Goal: Information Seeking & Learning: Learn about a topic

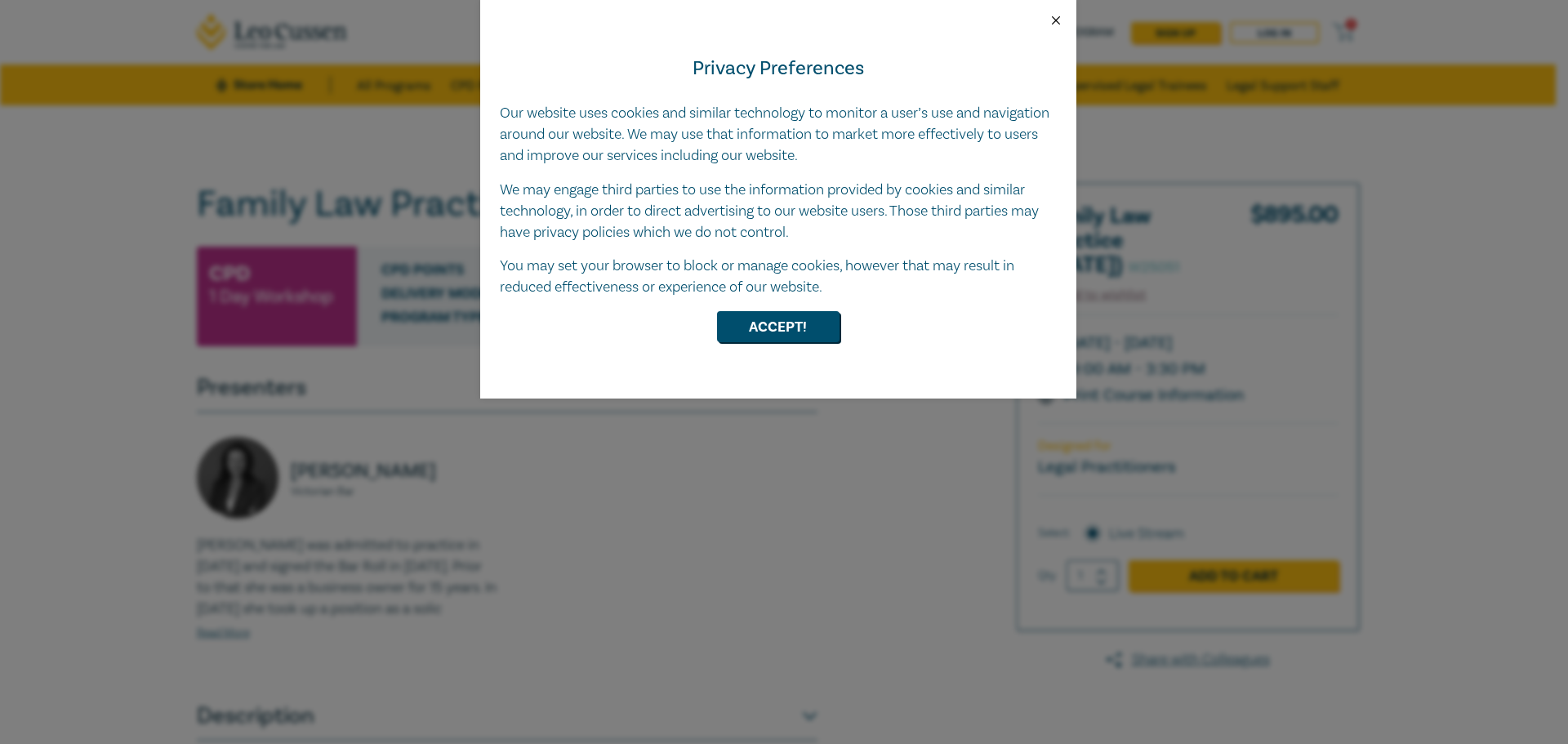
click at [1058, 20] on button "Close" at bounding box center [1057, 21] width 15 height 15
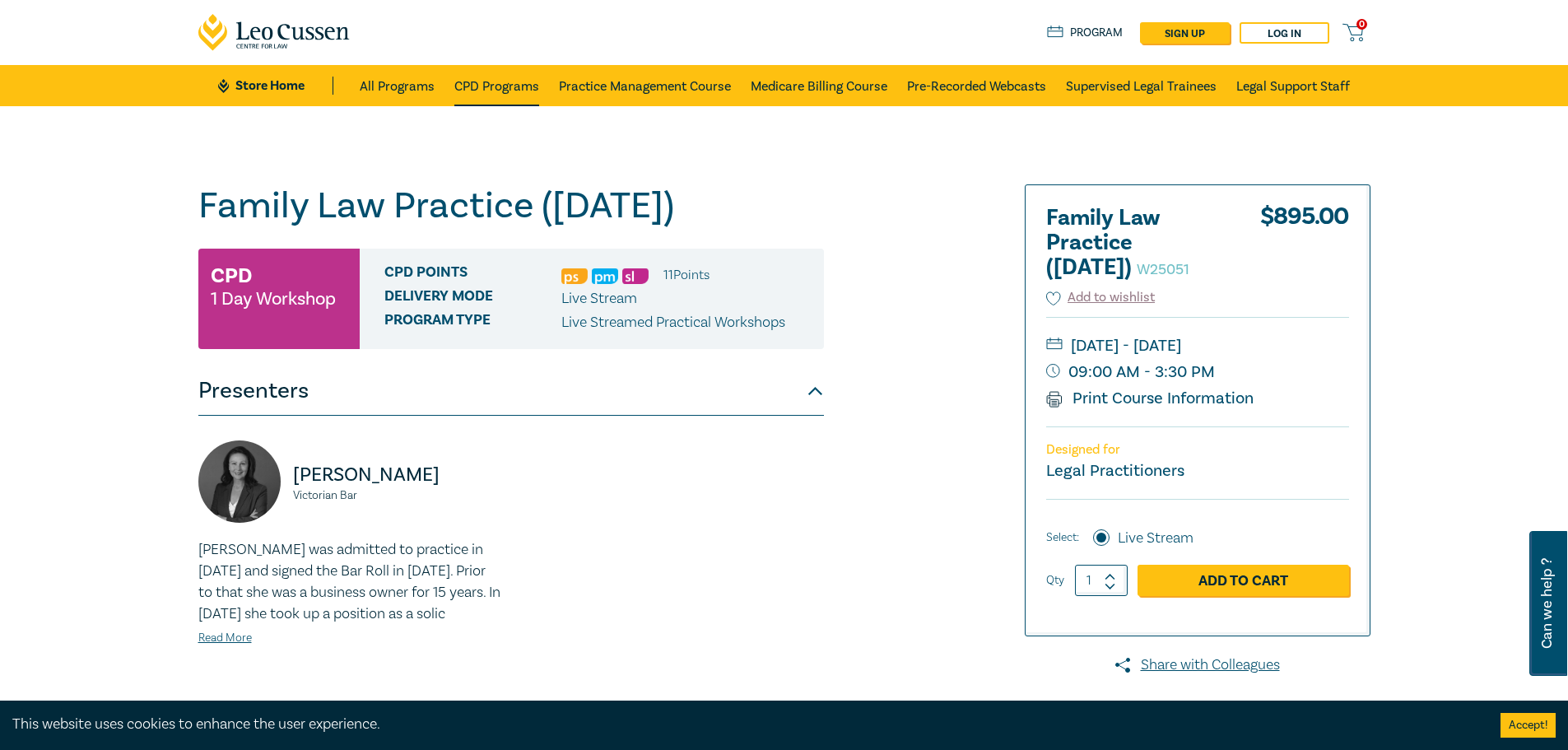
click at [481, 90] on link "CPD Programs" at bounding box center [496, 85] width 85 height 41
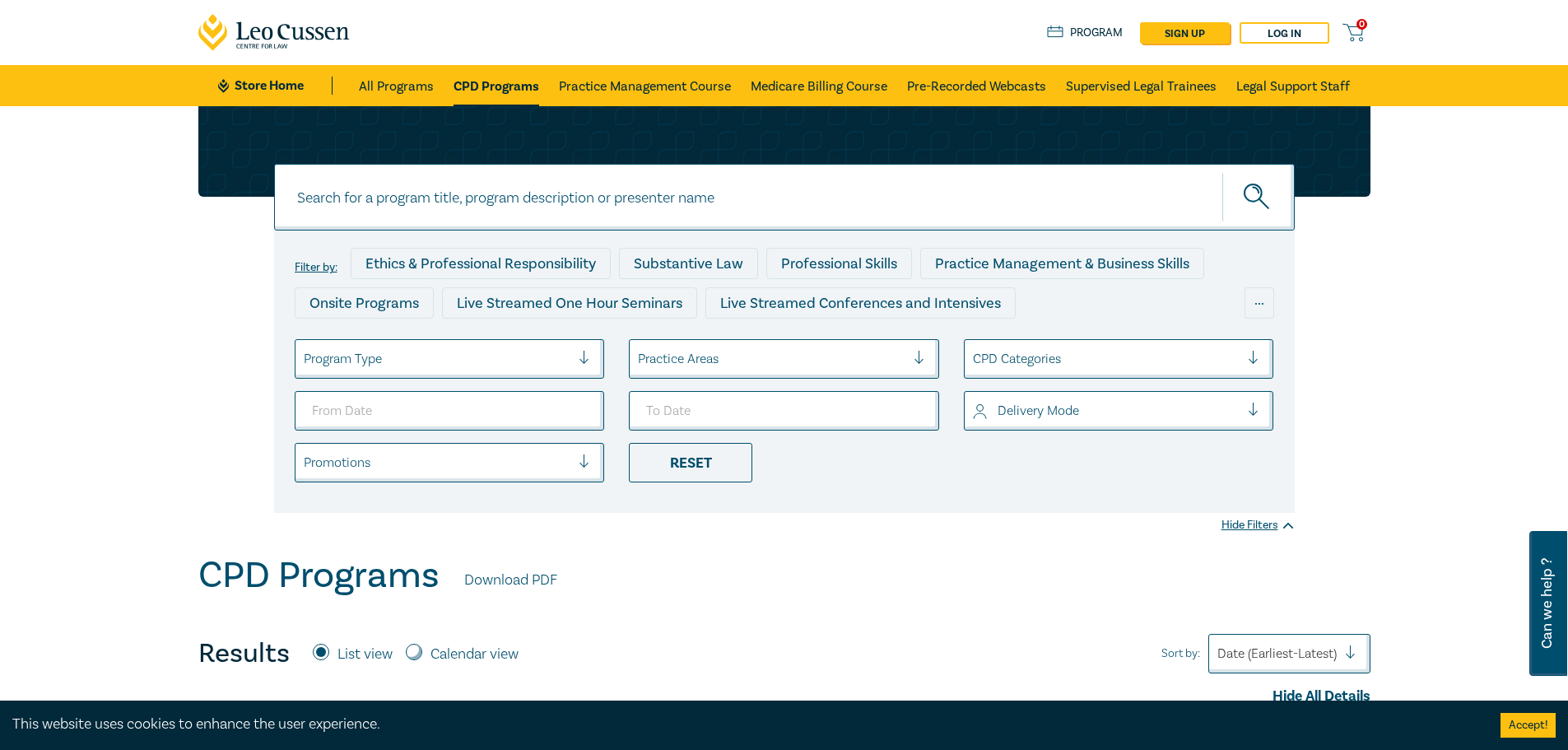
click at [582, 359] on div at bounding box center [592, 358] width 25 height 16
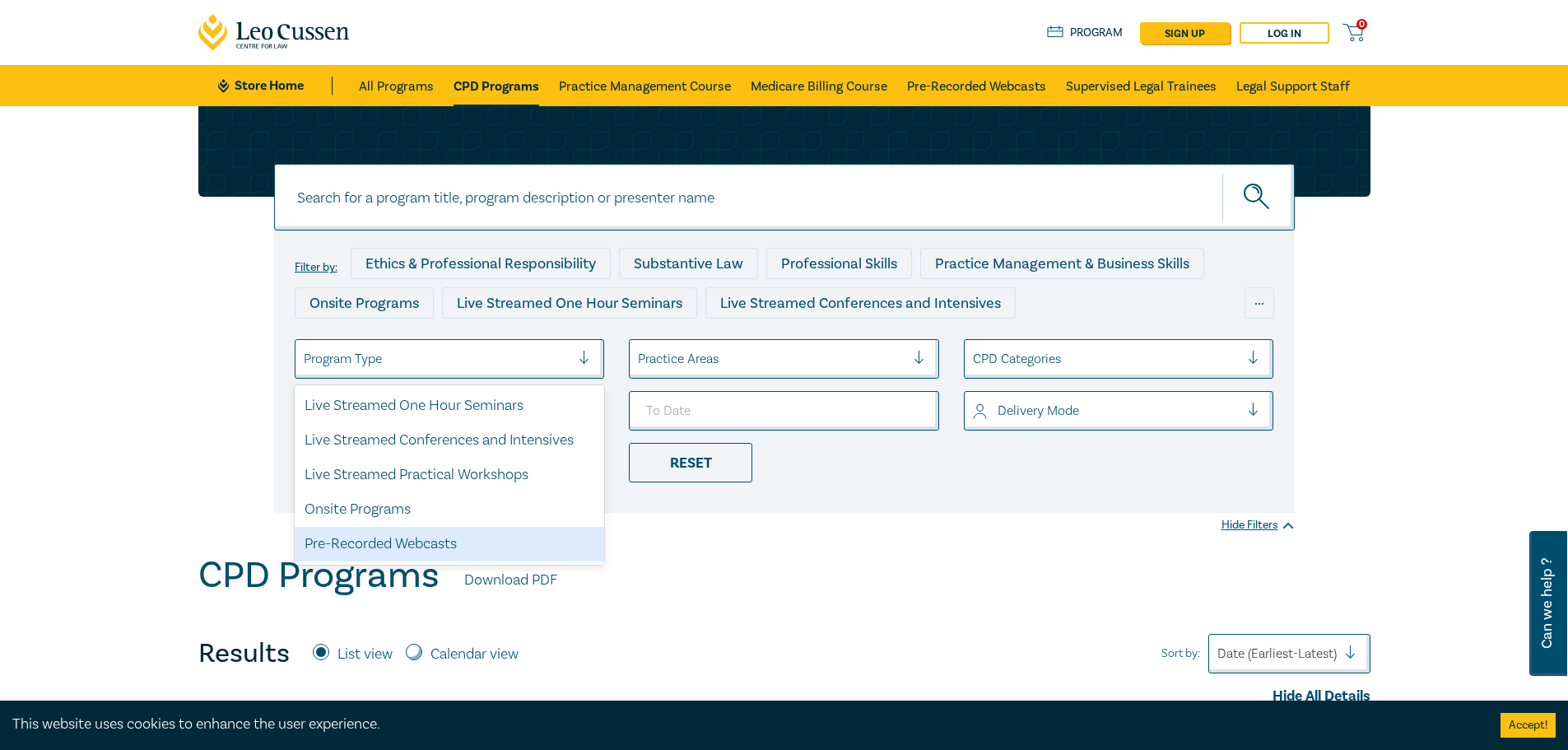
click at [422, 539] on div "Pre-Recorded Webcasts" at bounding box center [450, 544] width 311 height 34
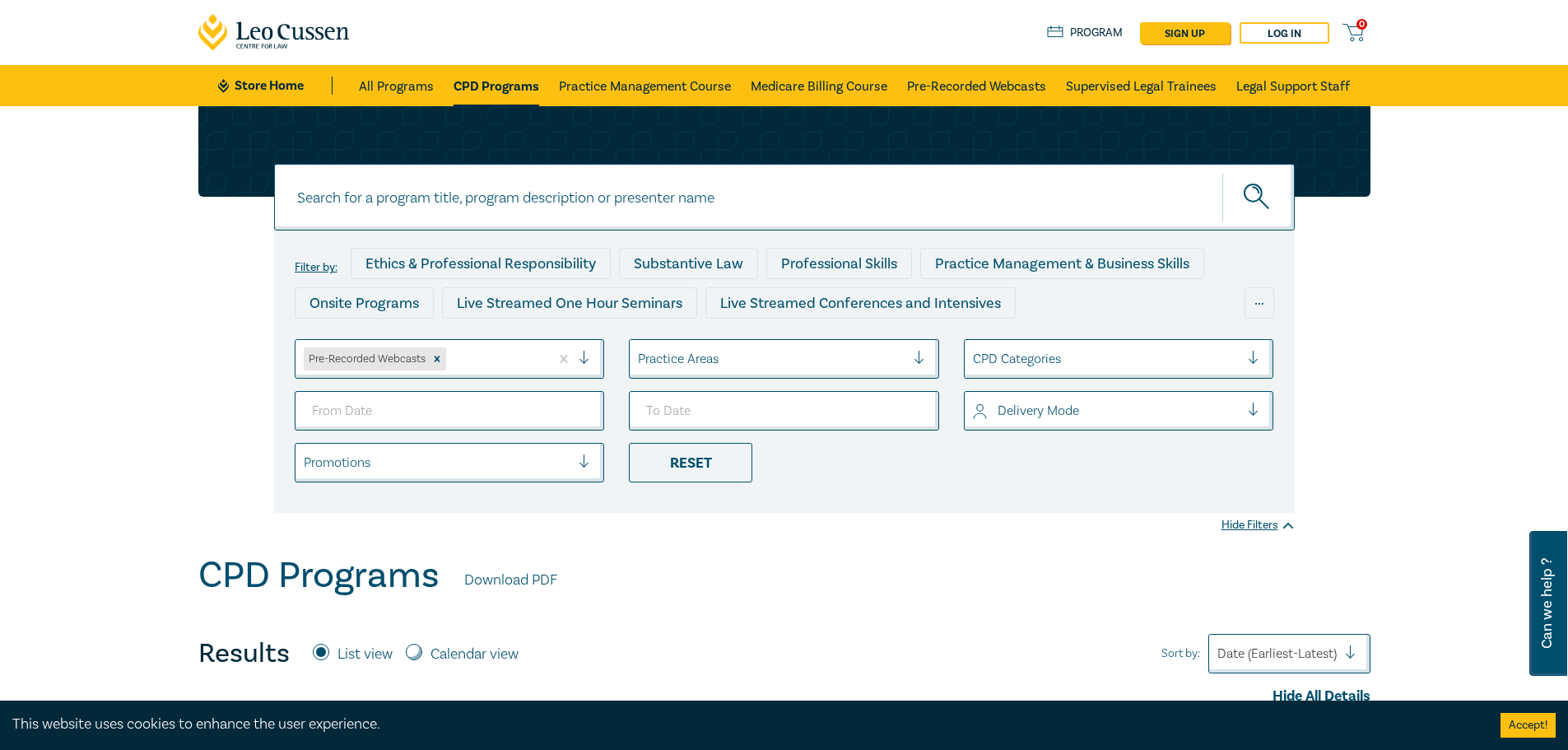
click at [500, 356] on div at bounding box center [495, 359] width 92 height 21
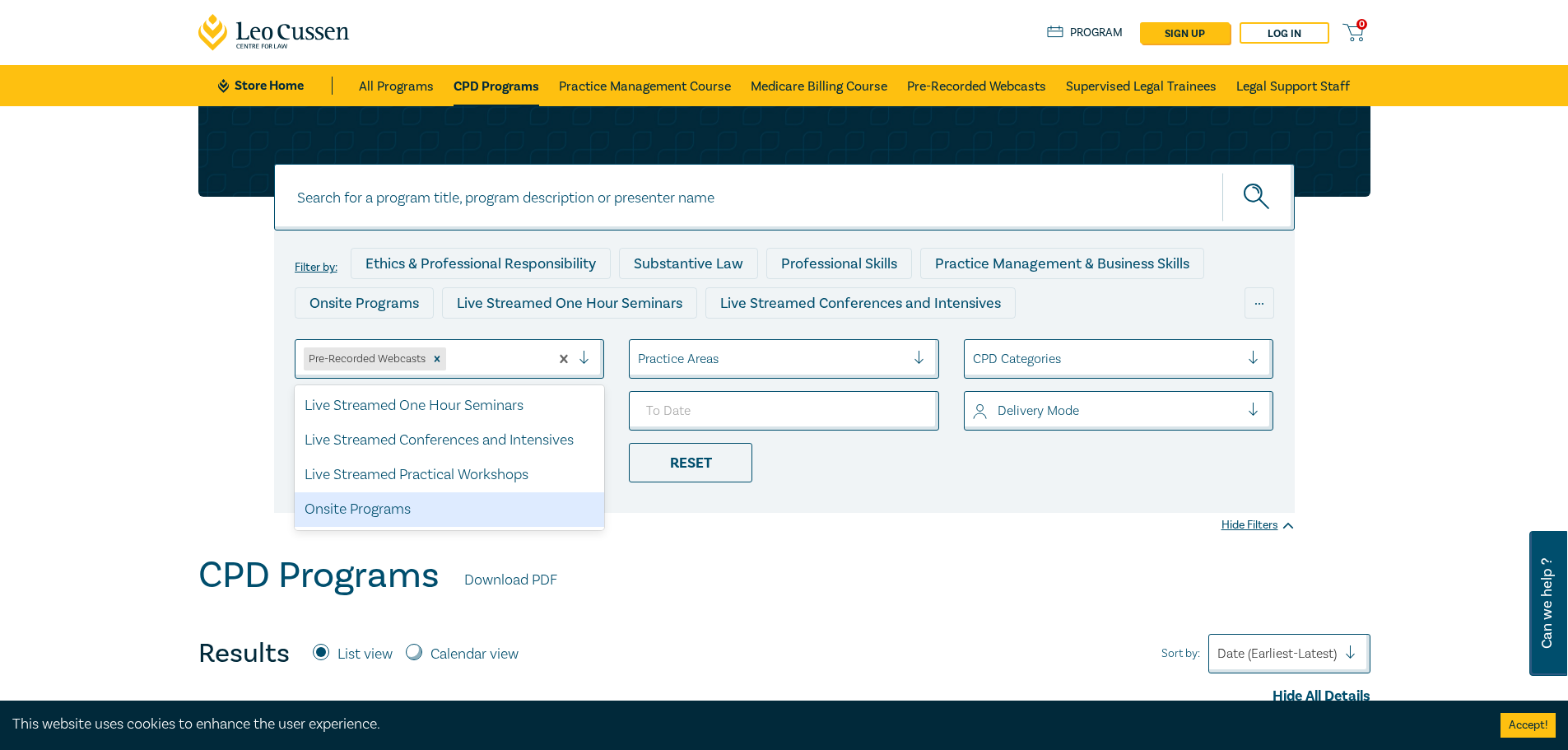
click at [652, 545] on div "Filter by: Ethics & Professional Responsibility Substantive Law Professional Sk…" at bounding box center [784, 330] width 1568 height 448
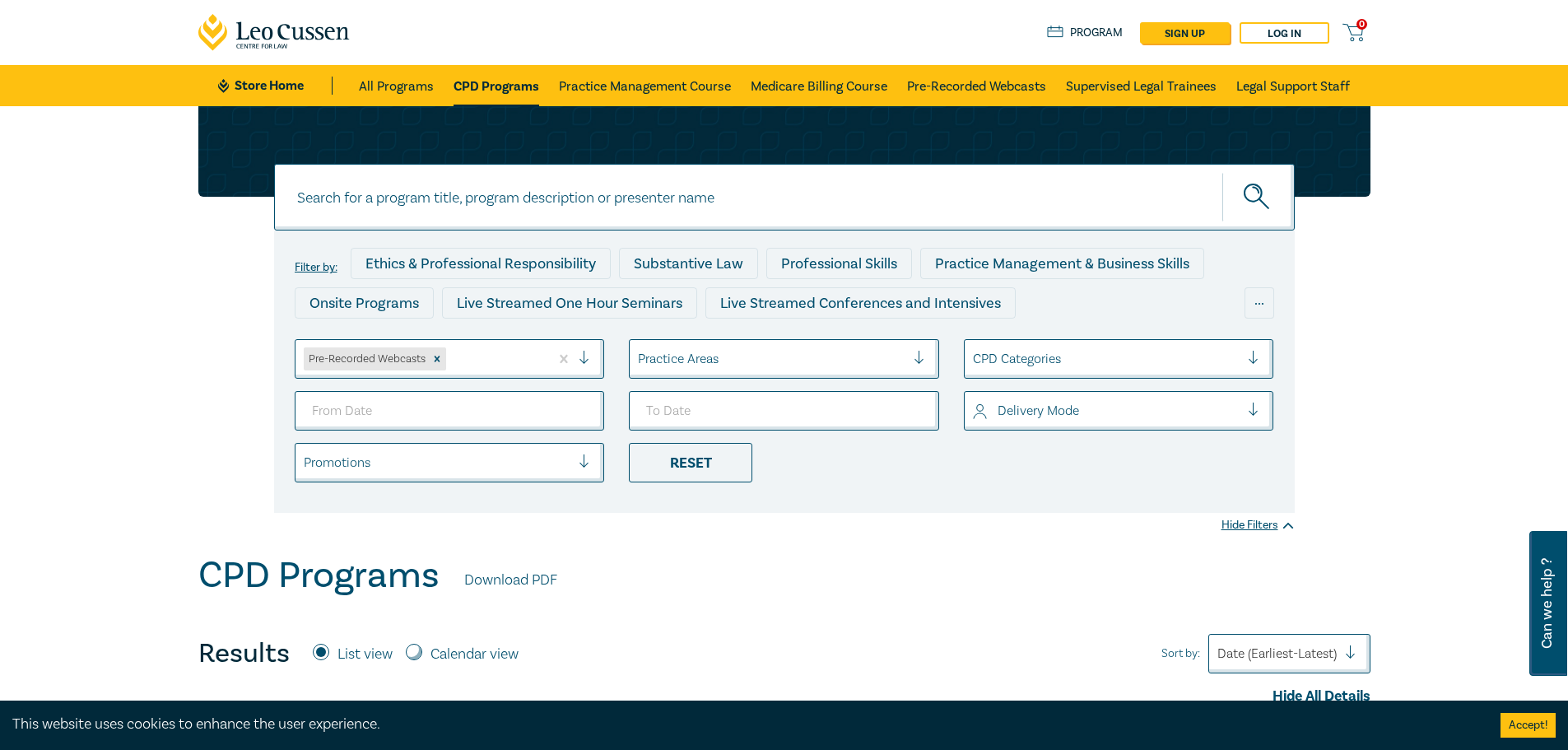
click at [858, 361] on div at bounding box center [772, 359] width 268 height 21
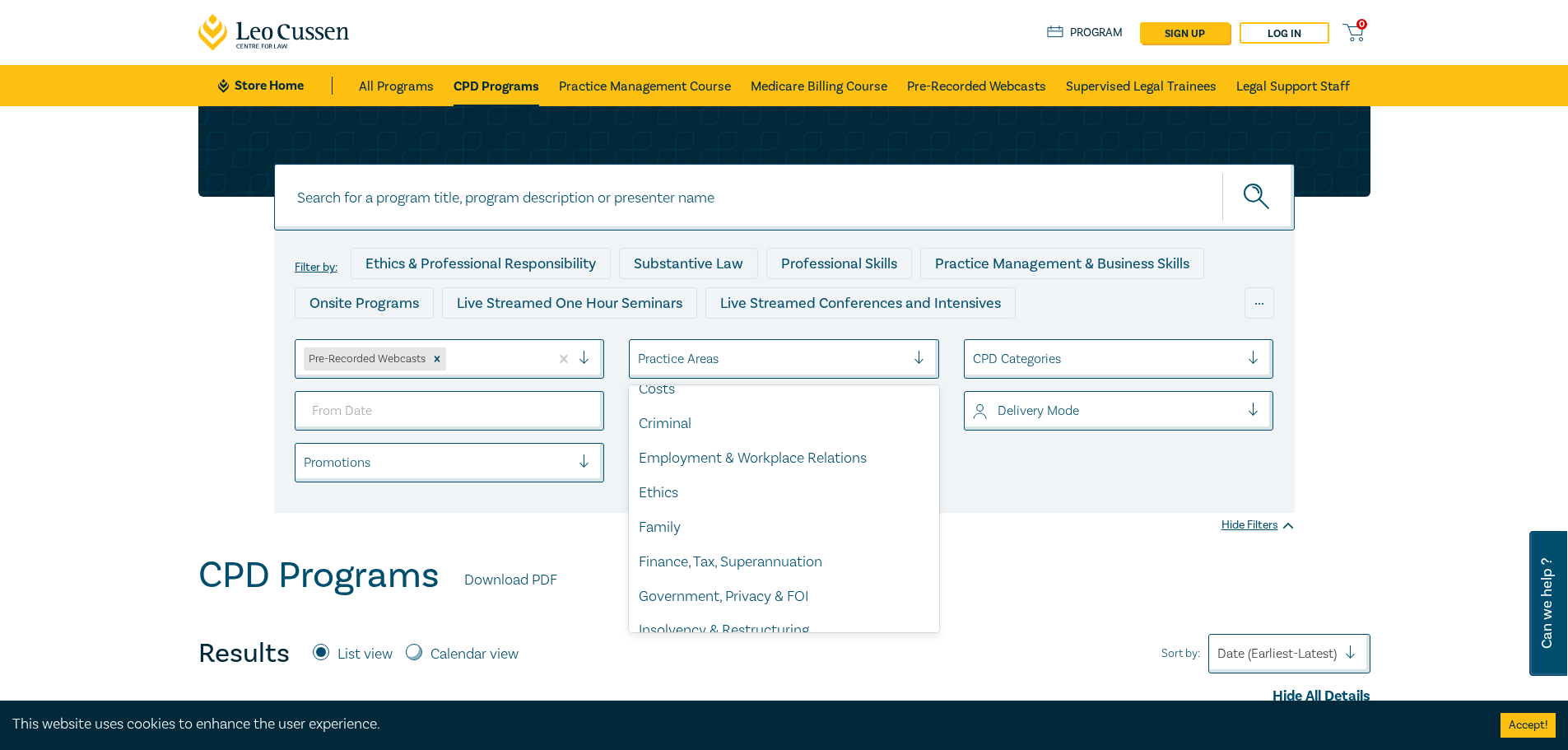
scroll to position [165, 0]
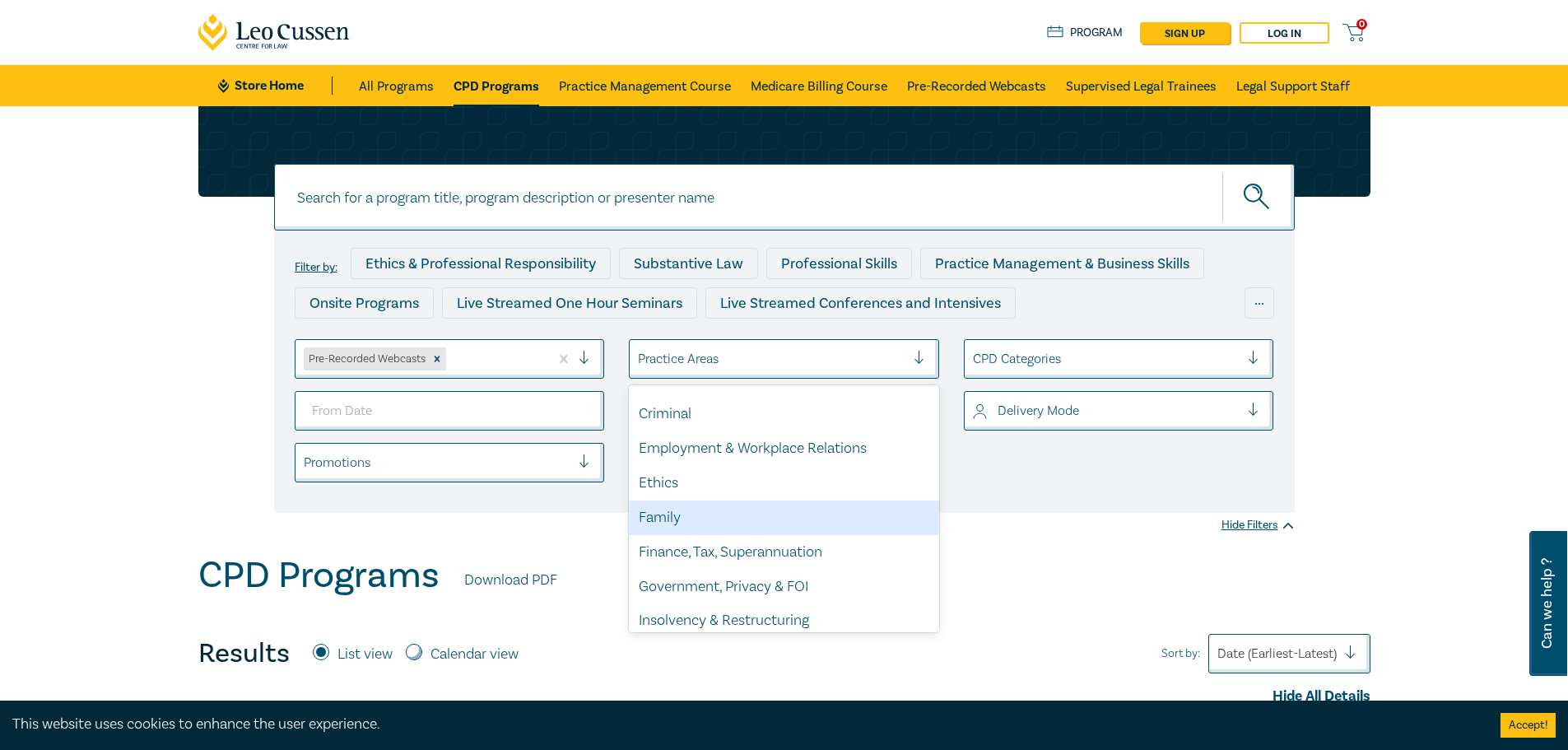
click at [700, 516] on div "Family" at bounding box center [784, 517] width 311 height 34
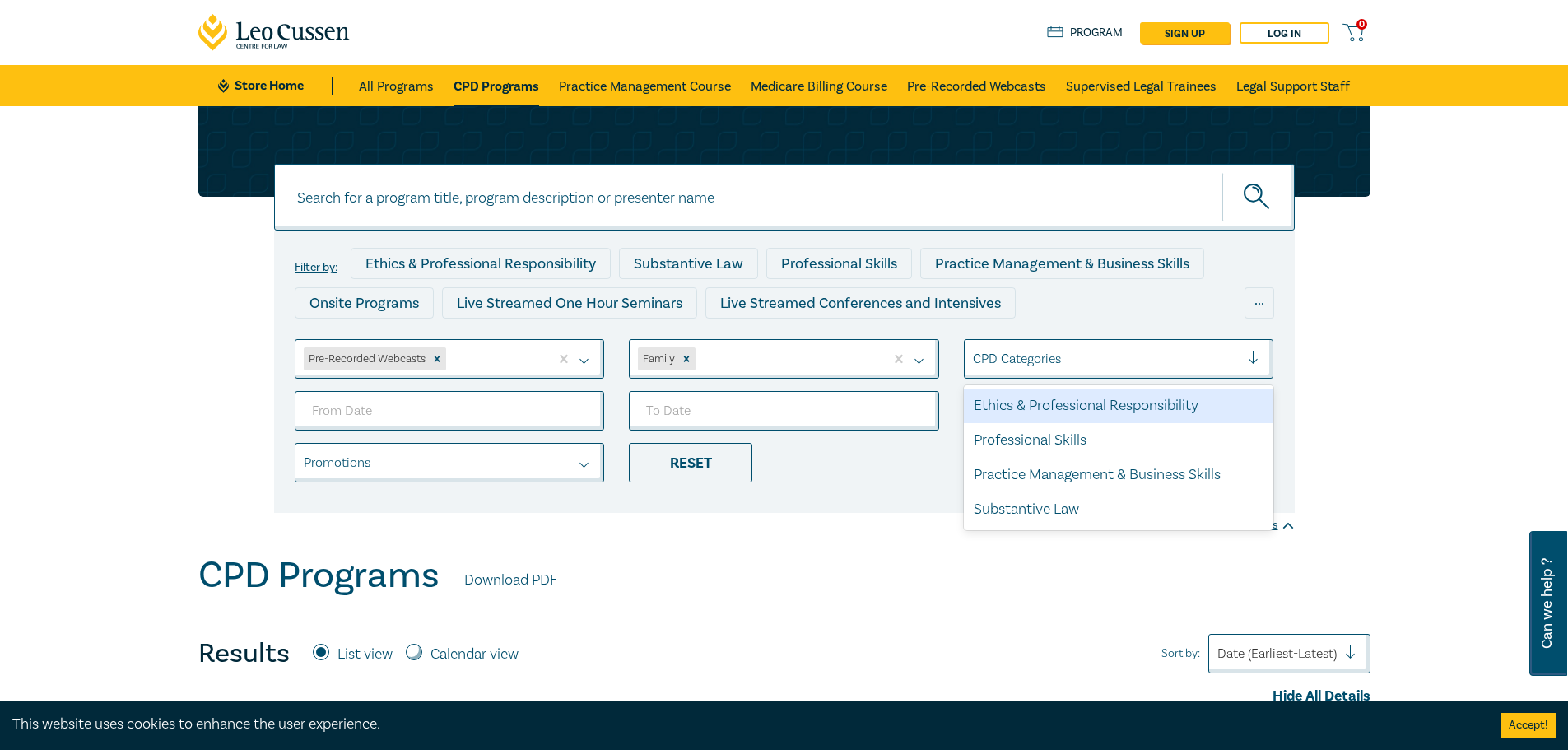
click at [1067, 358] on div at bounding box center [1107, 359] width 268 height 21
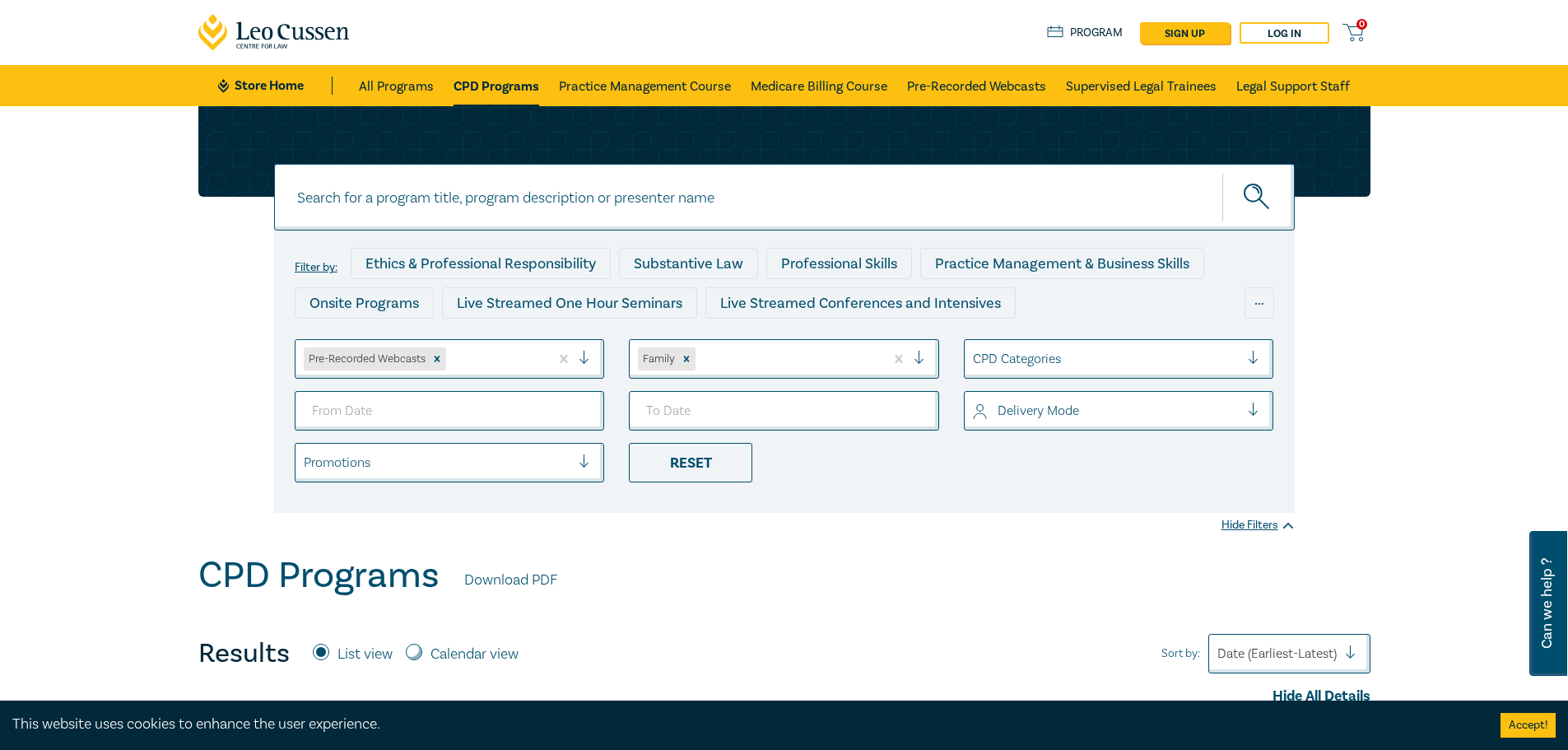
click at [1047, 581] on div "CPD Programs Download PDF" at bounding box center [784, 580] width 1173 height 51
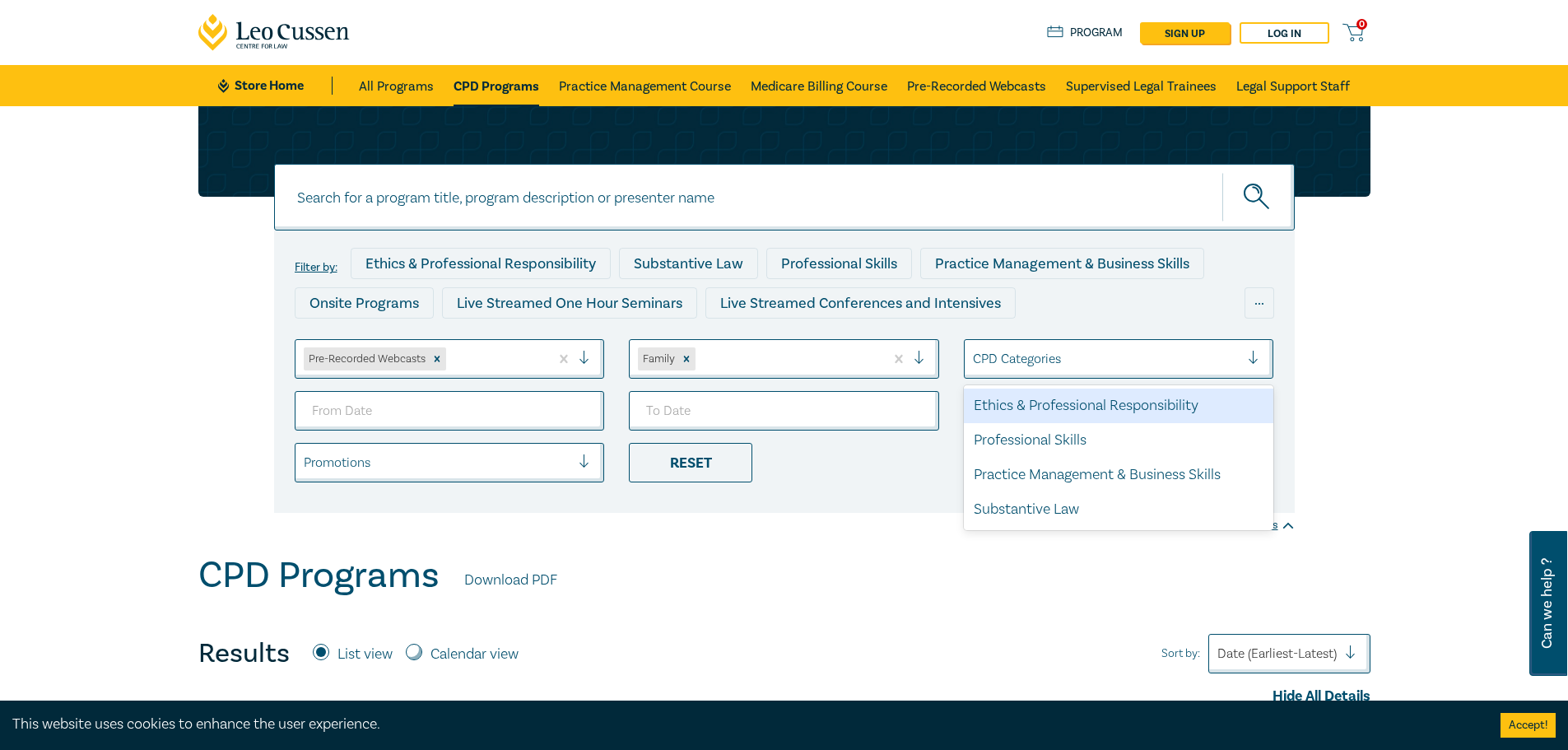
click at [1056, 352] on div at bounding box center [1107, 359] width 268 height 21
click at [1101, 408] on div "Ethics & Professional Responsibility" at bounding box center [1119, 406] width 311 height 34
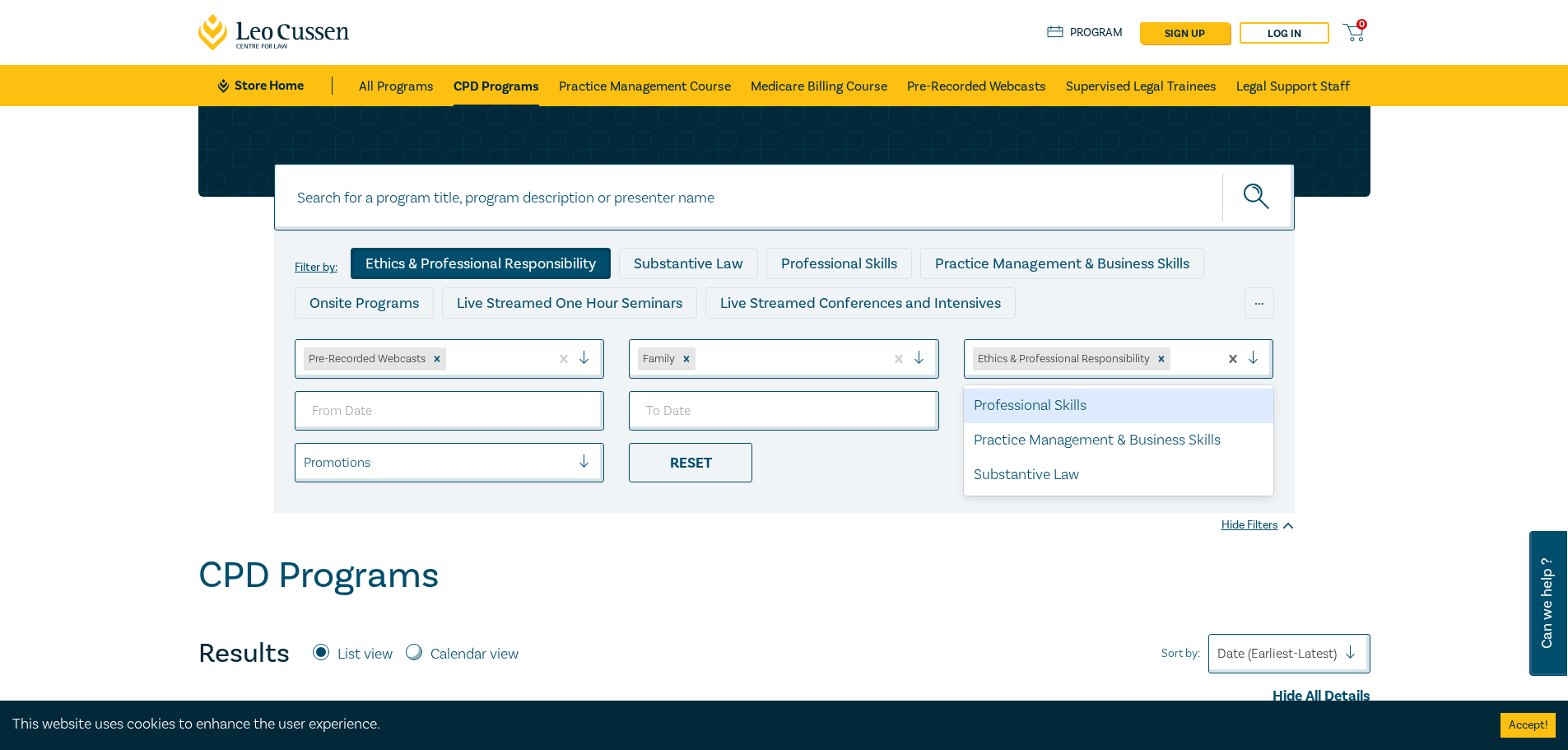
click at [1188, 362] on div at bounding box center [1192, 359] width 37 height 21
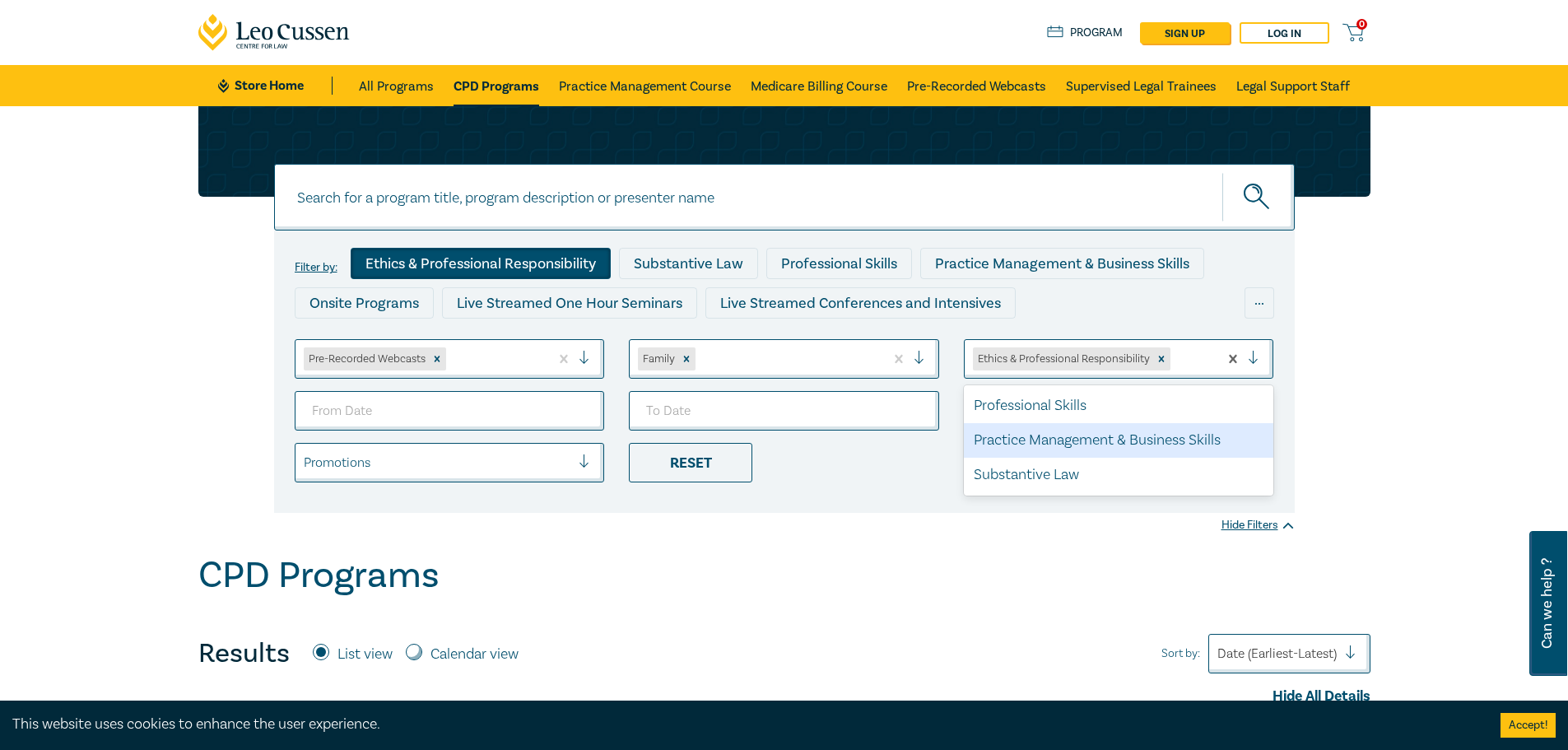
click at [1135, 438] on div "Practice Management & Business Skills" at bounding box center [1119, 440] width 311 height 34
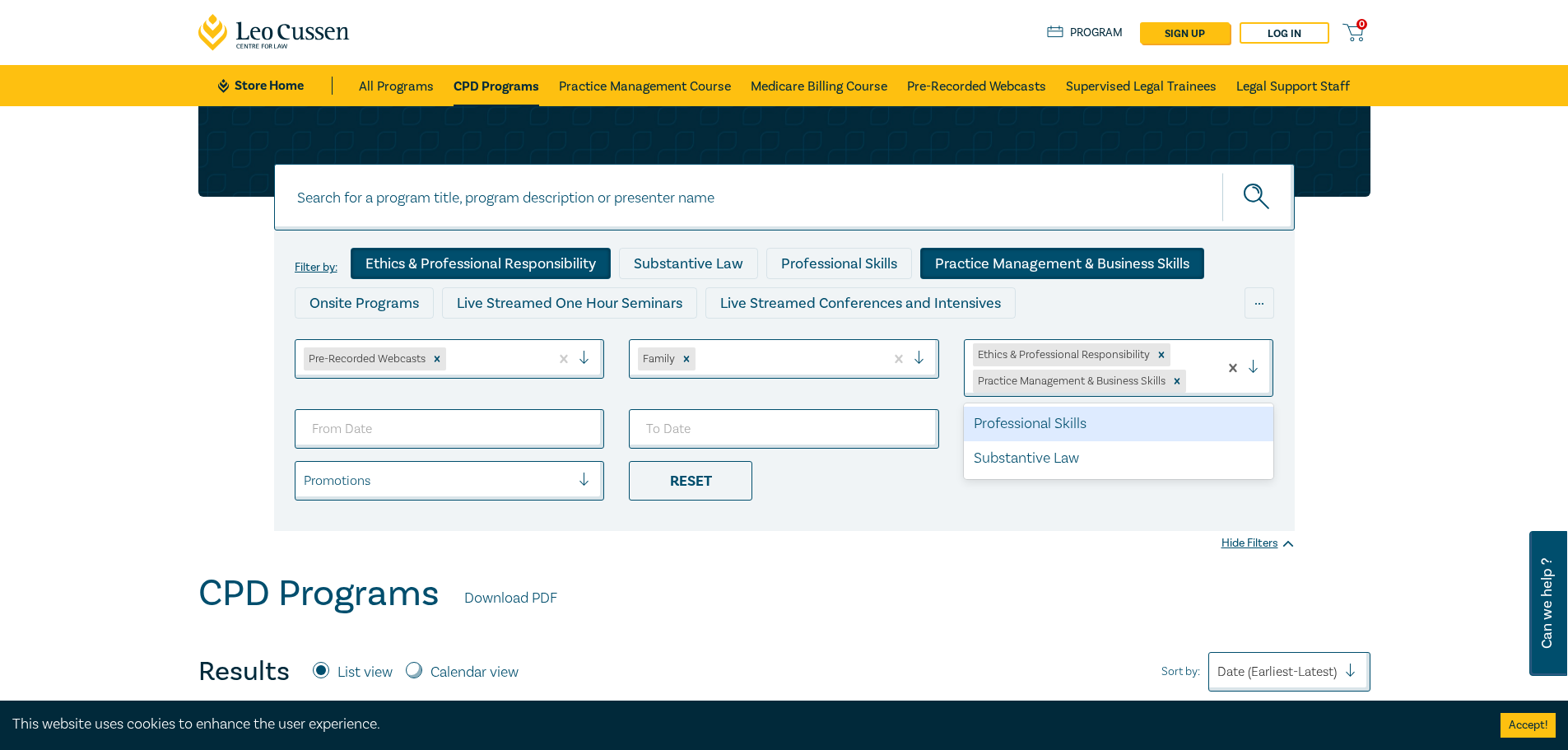
click at [1197, 360] on div "Ethics & Professional Responsibility Practice Management & Business Skills" at bounding box center [1092, 368] width 254 height 56
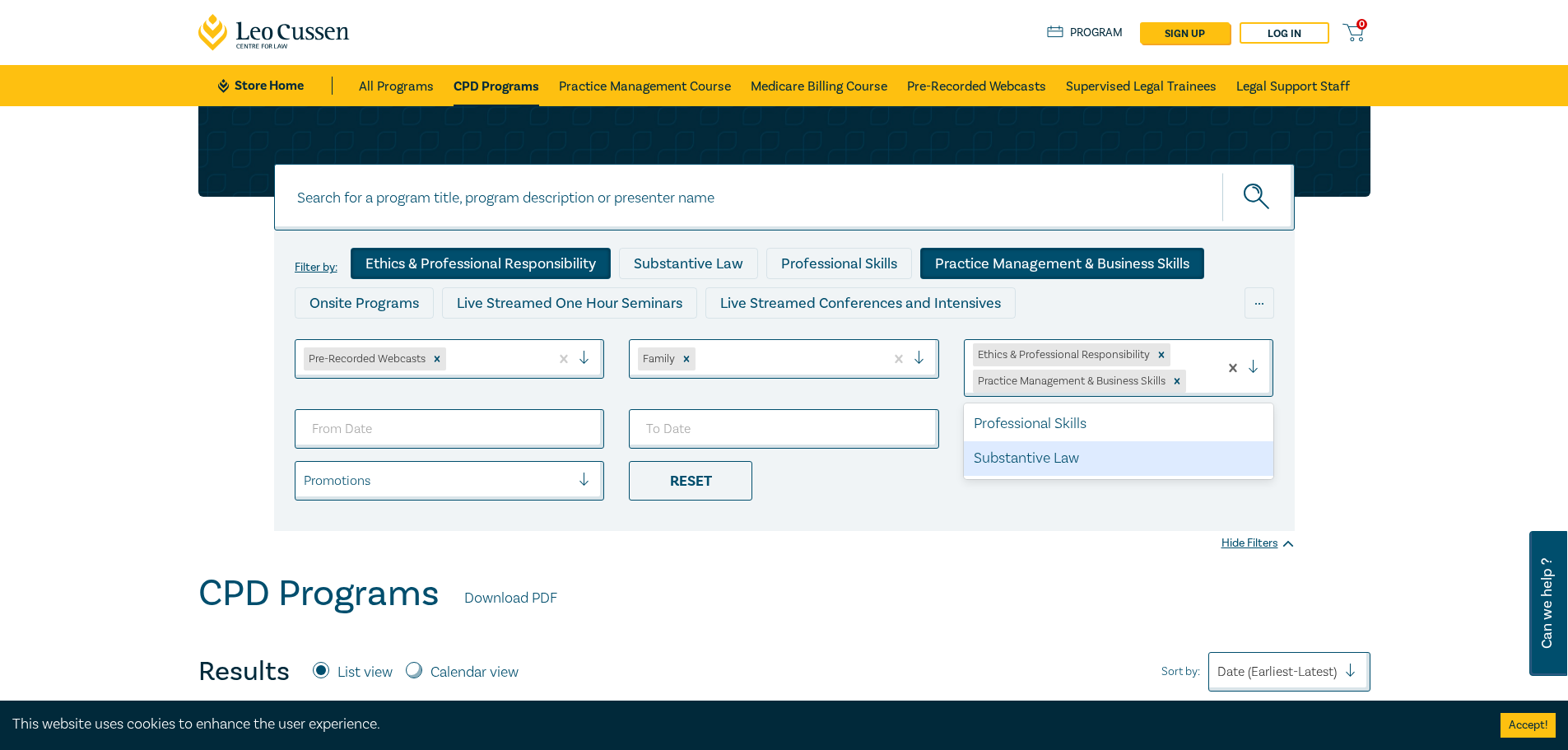
click at [1106, 453] on div "Substantive Law" at bounding box center [1119, 458] width 311 height 34
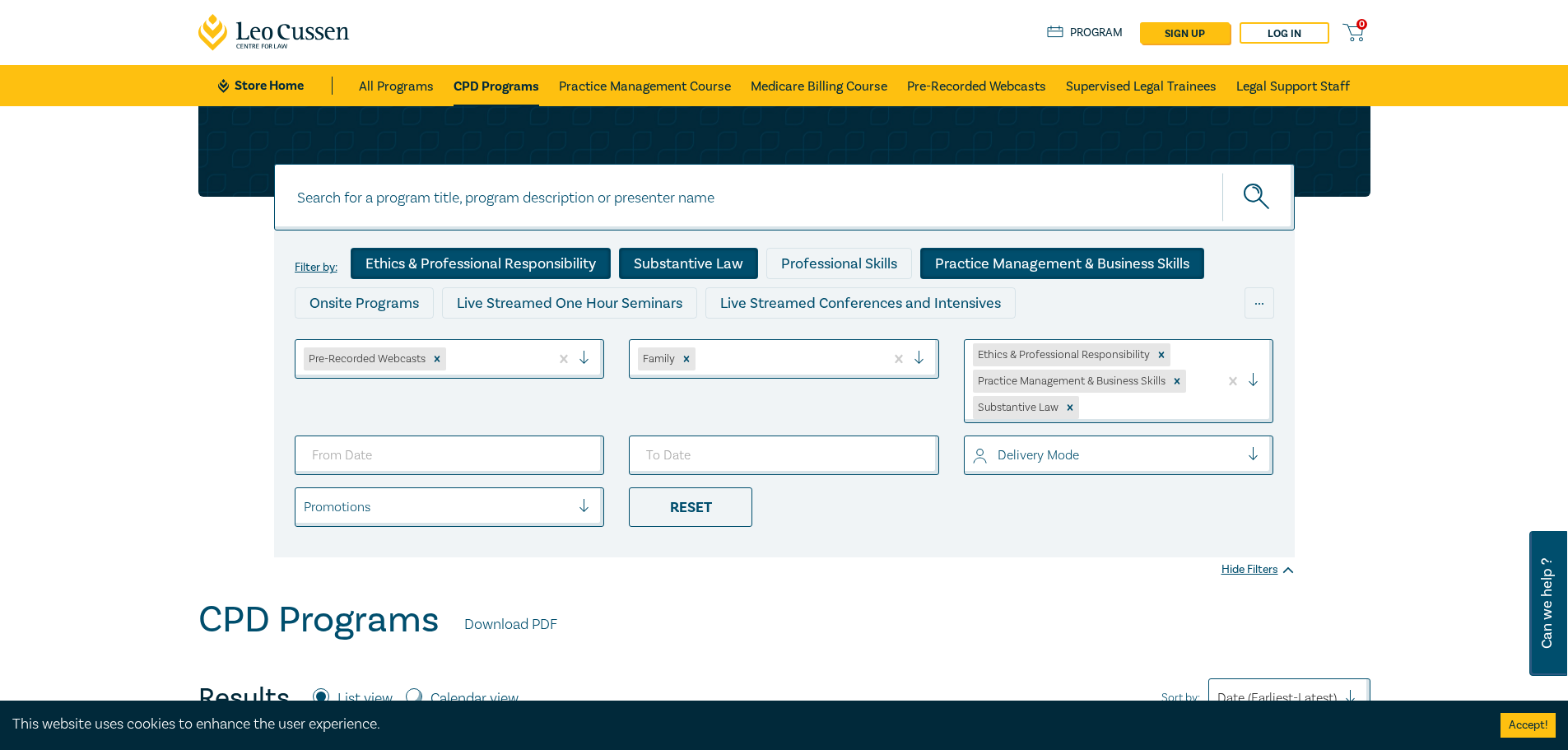
click at [1202, 361] on div "Ethics & Professional Responsibility Practice Management & Business Skills Subs…" at bounding box center [1092, 381] width 254 height 82
click at [1156, 444] on div "Professional Skills" at bounding box center [1119, 451] width 311 height 34
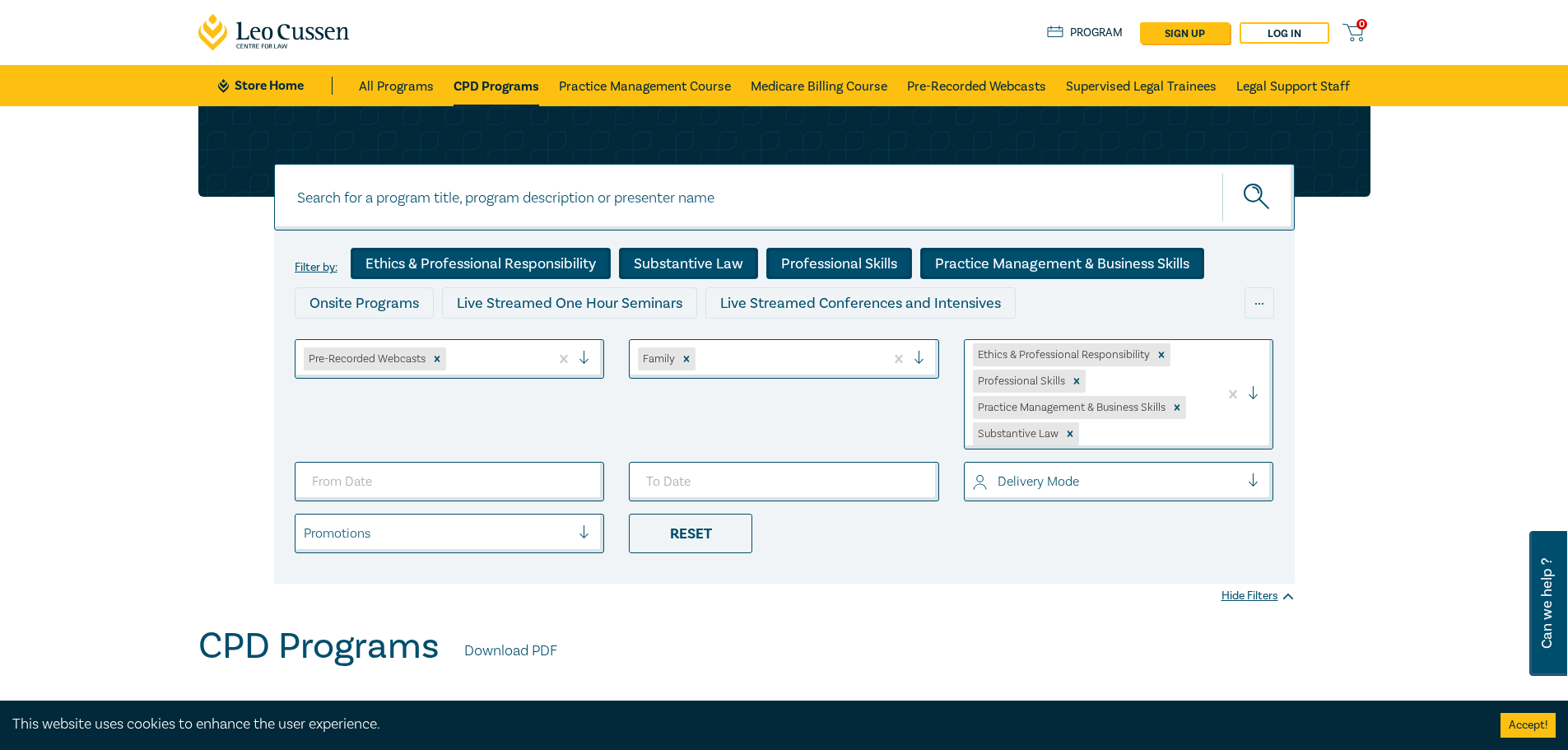
click at [1020, 476] on div at bounding box center [1107, 481] width 268 height 21
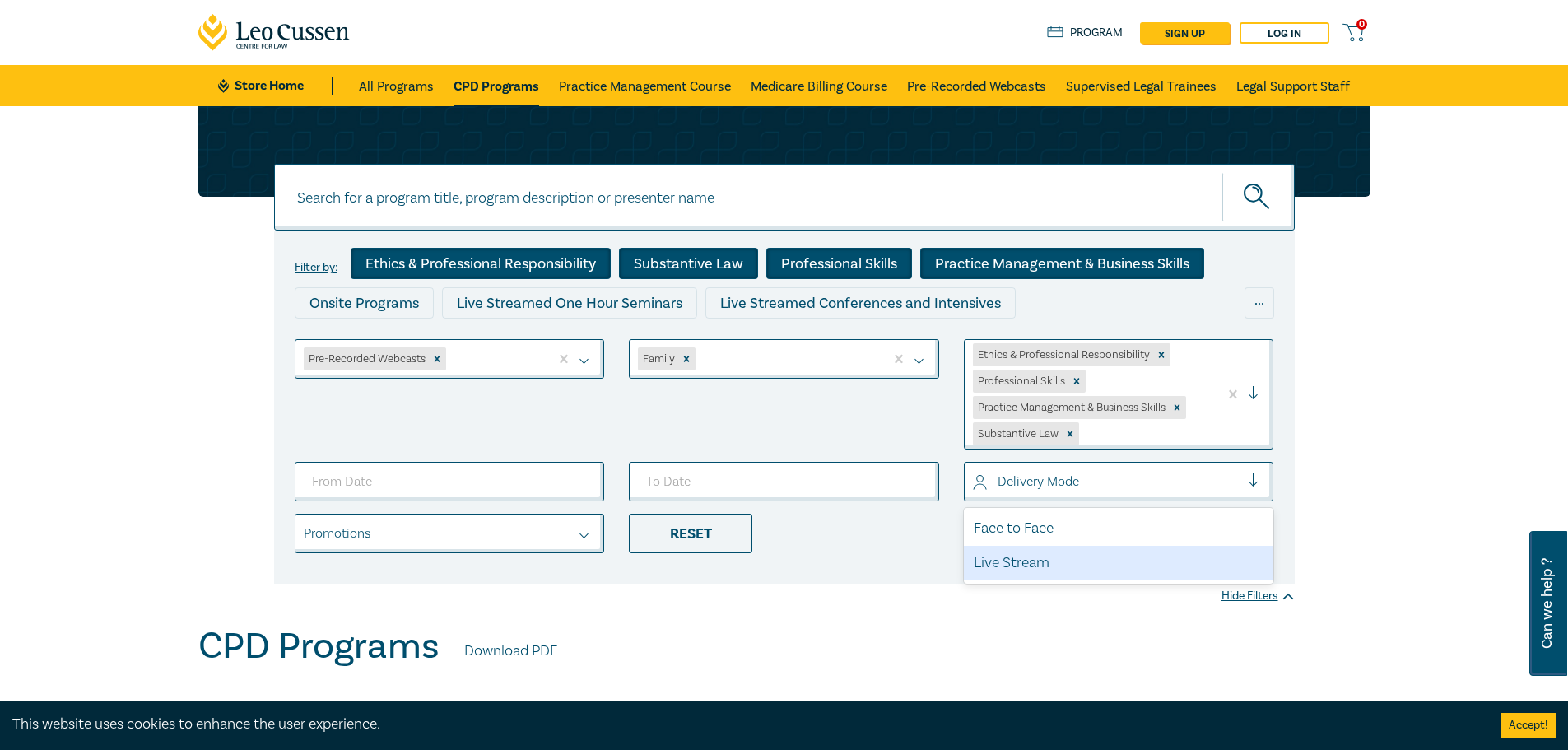
click at [1019, 559] on div "Live Stream" at bounding box center [1119, 563] width 311 height 34
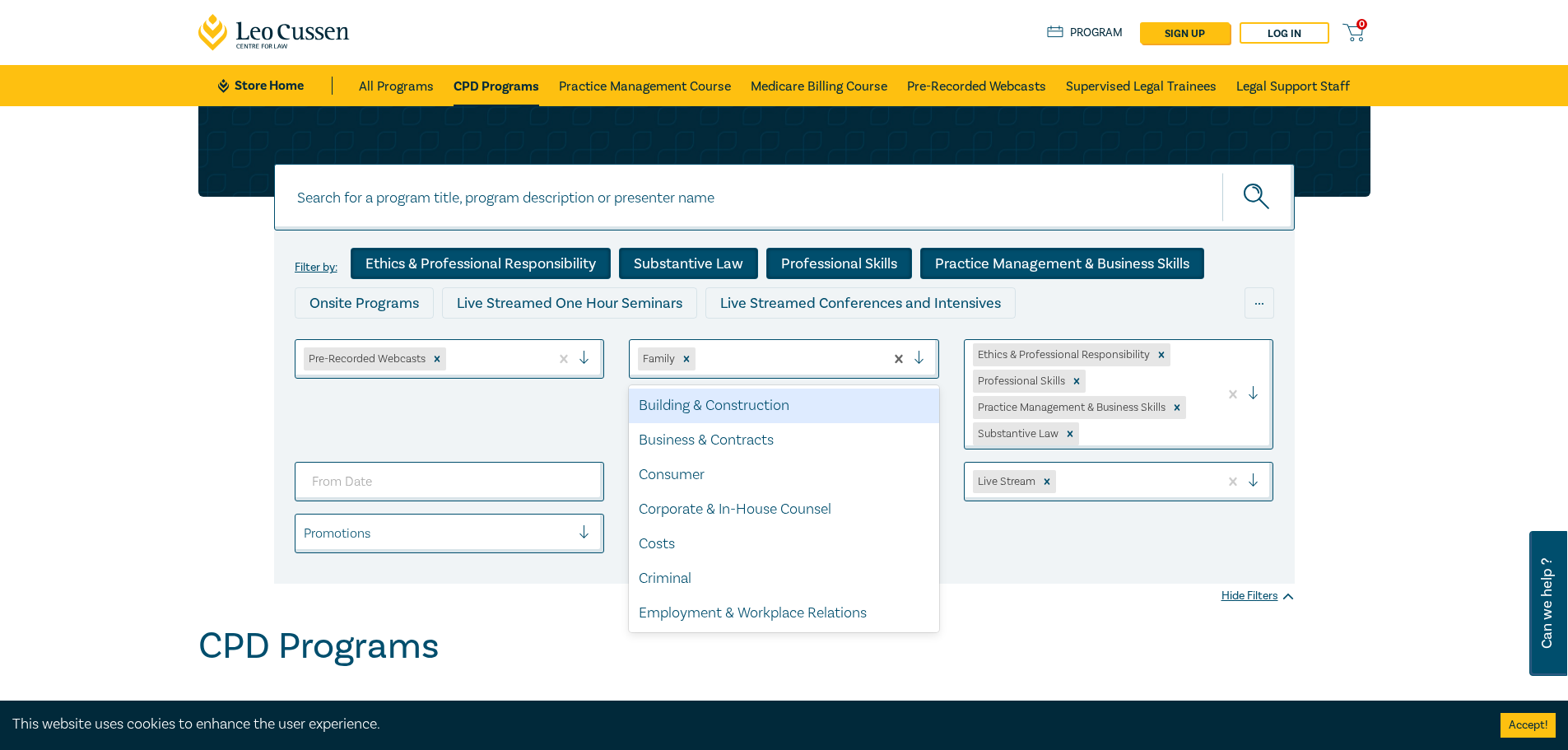
click at [755, 356] on div at bounding box center [788, 359] width 177 height 21
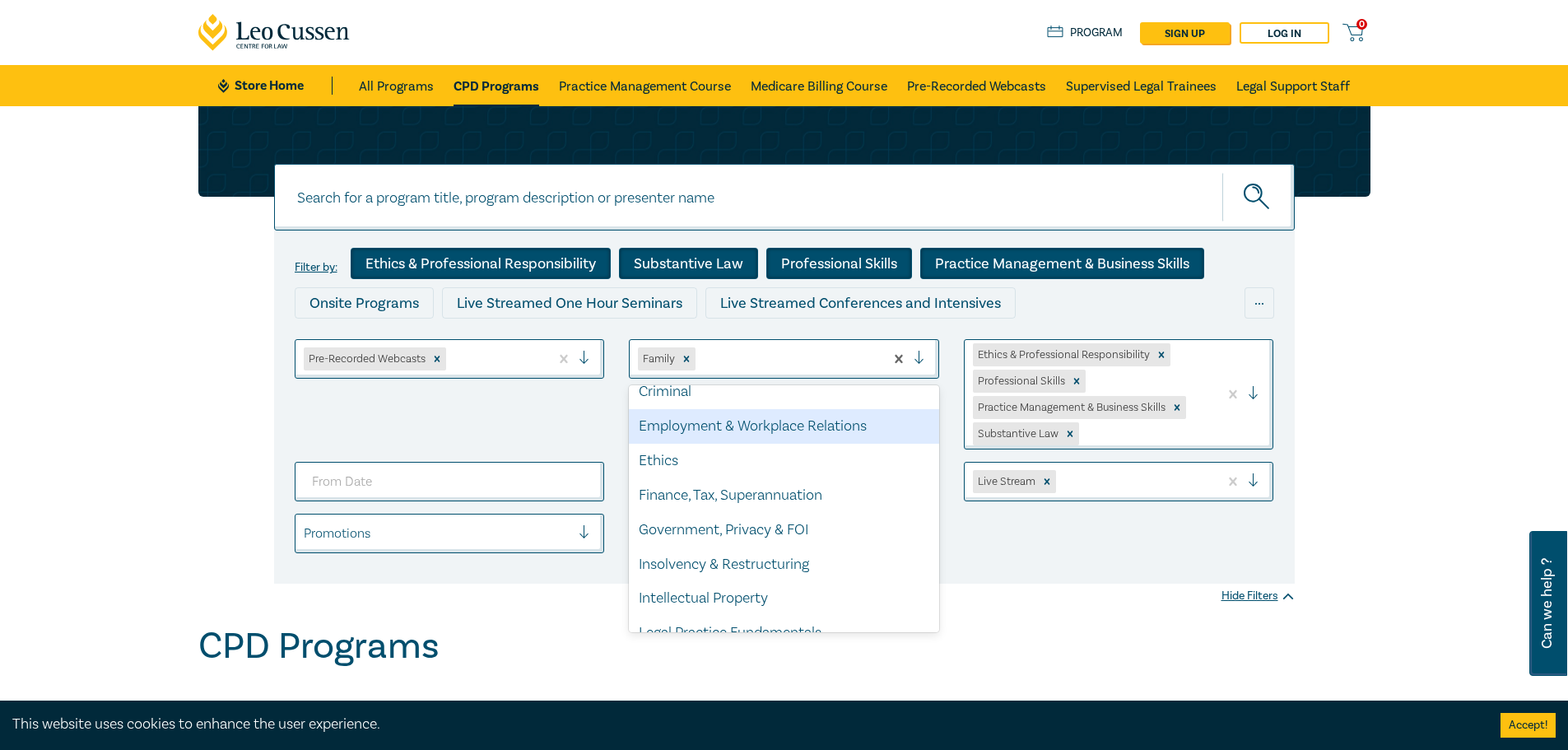
scroll to position [247, 0]
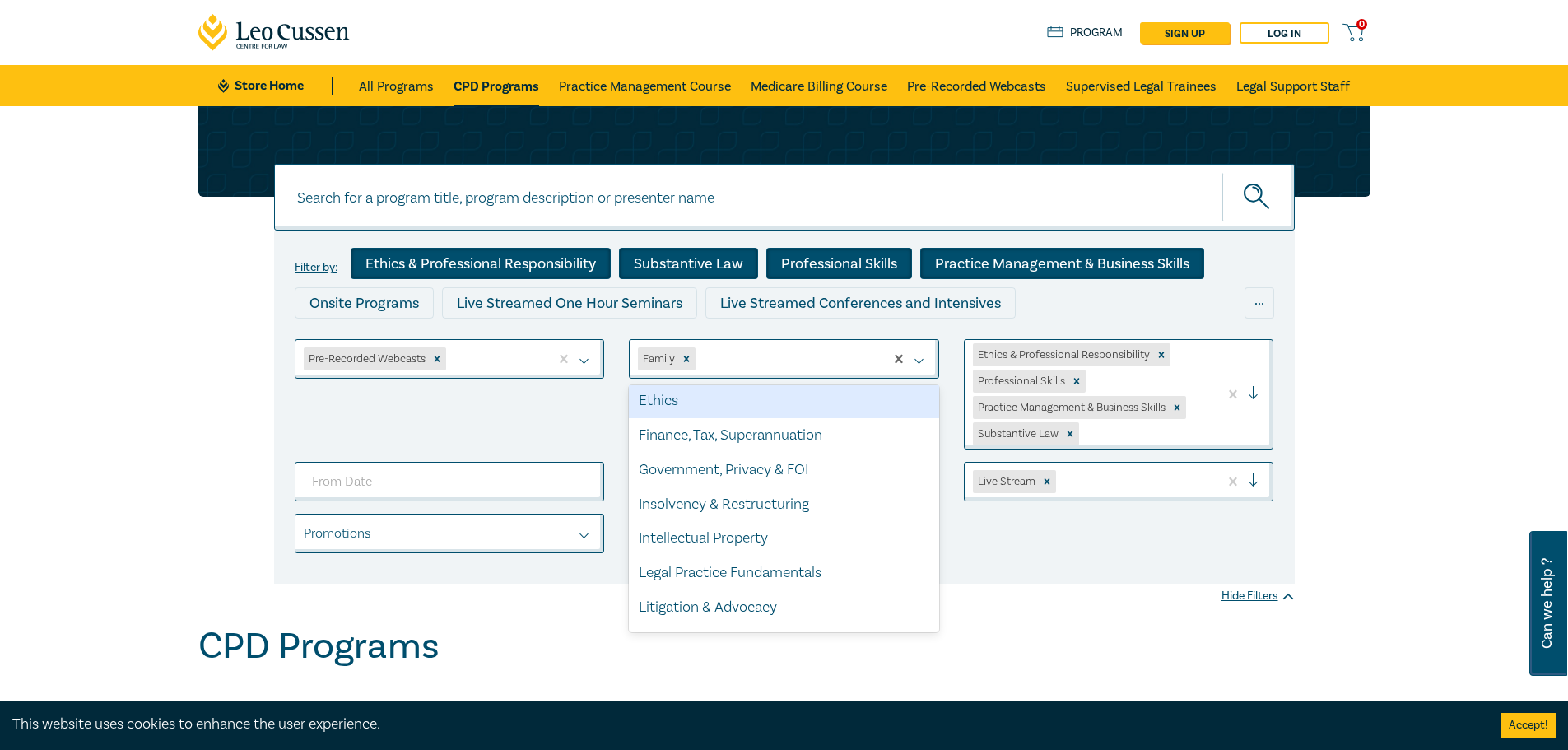
click at [674, 403] on div "Ethics" at bounding box center [784, 401] width 311 height 34
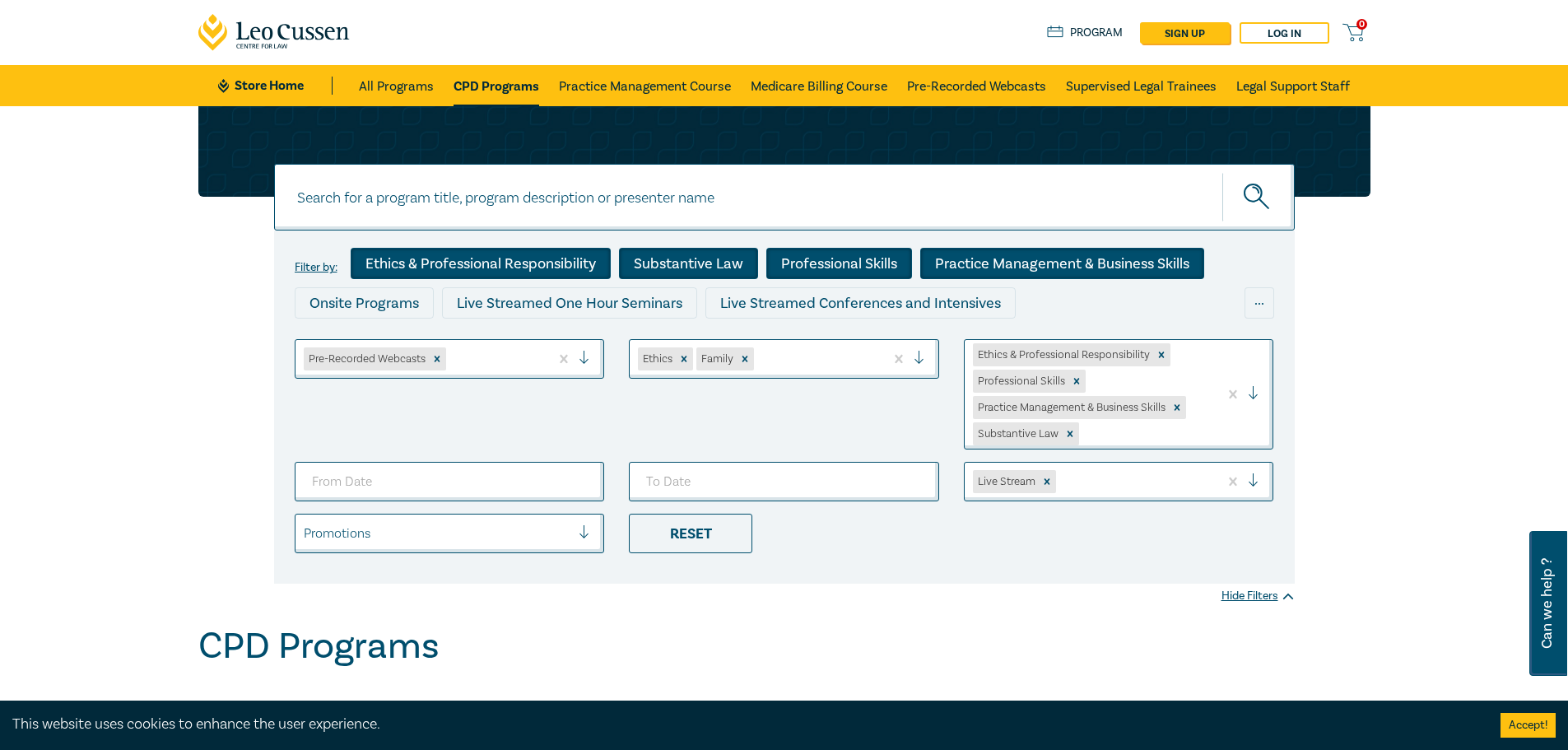
click at [815, 361] on div at bounding box center [816, 359] width 118 height 21
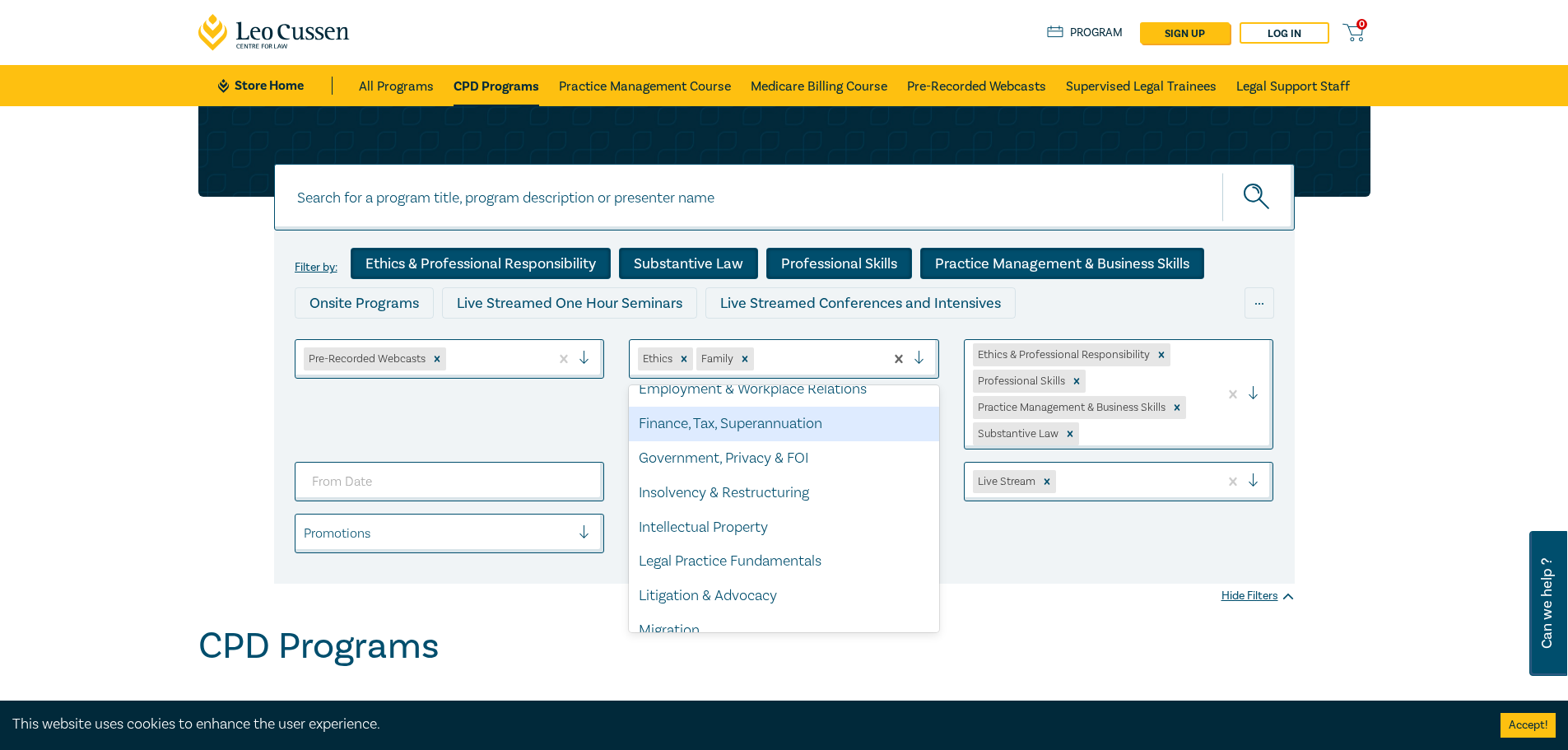
scroll to position [247, 0]
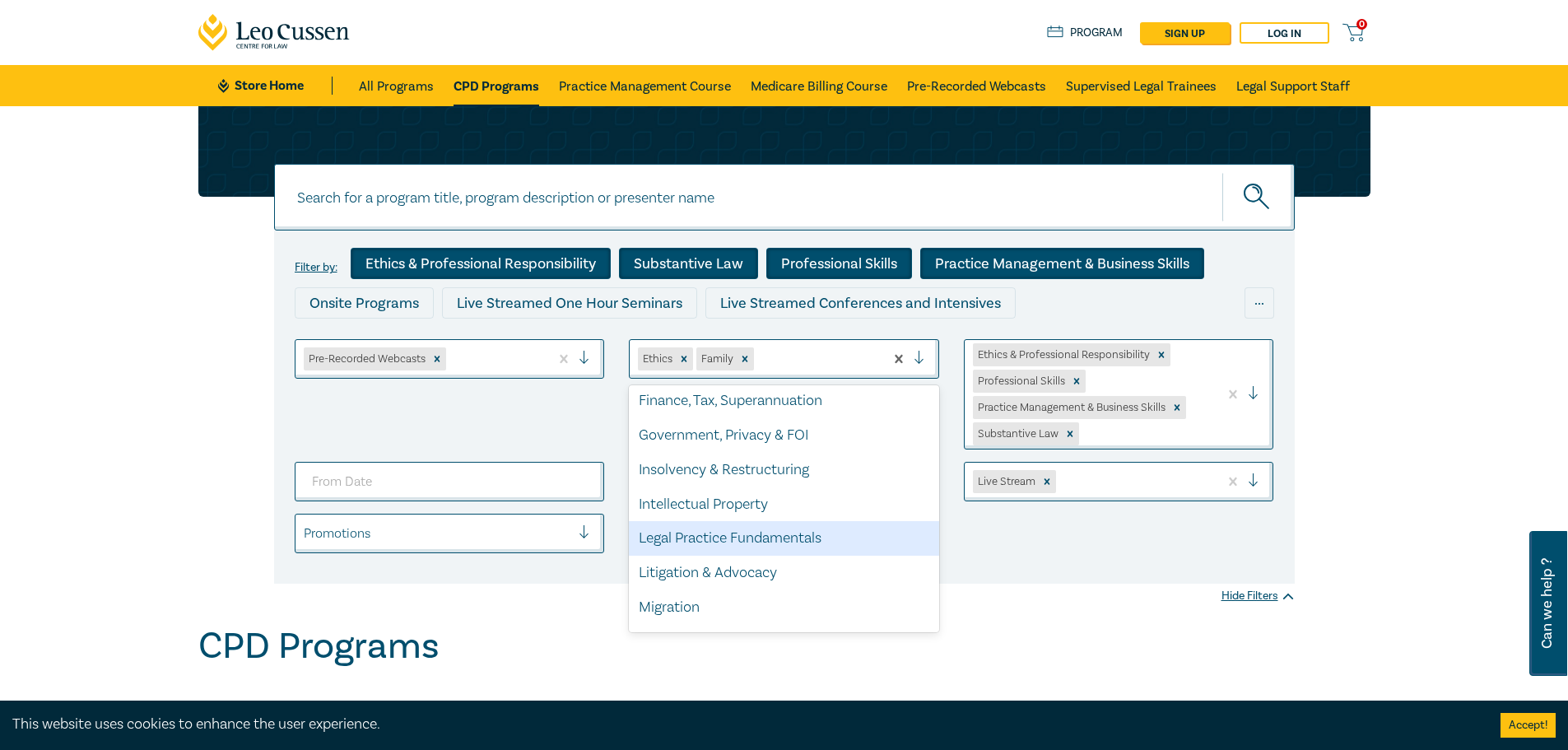
click at [793, 538] on div "Legal Practice Fundamentals" at bounding box center [784, 538] width 311 height 34
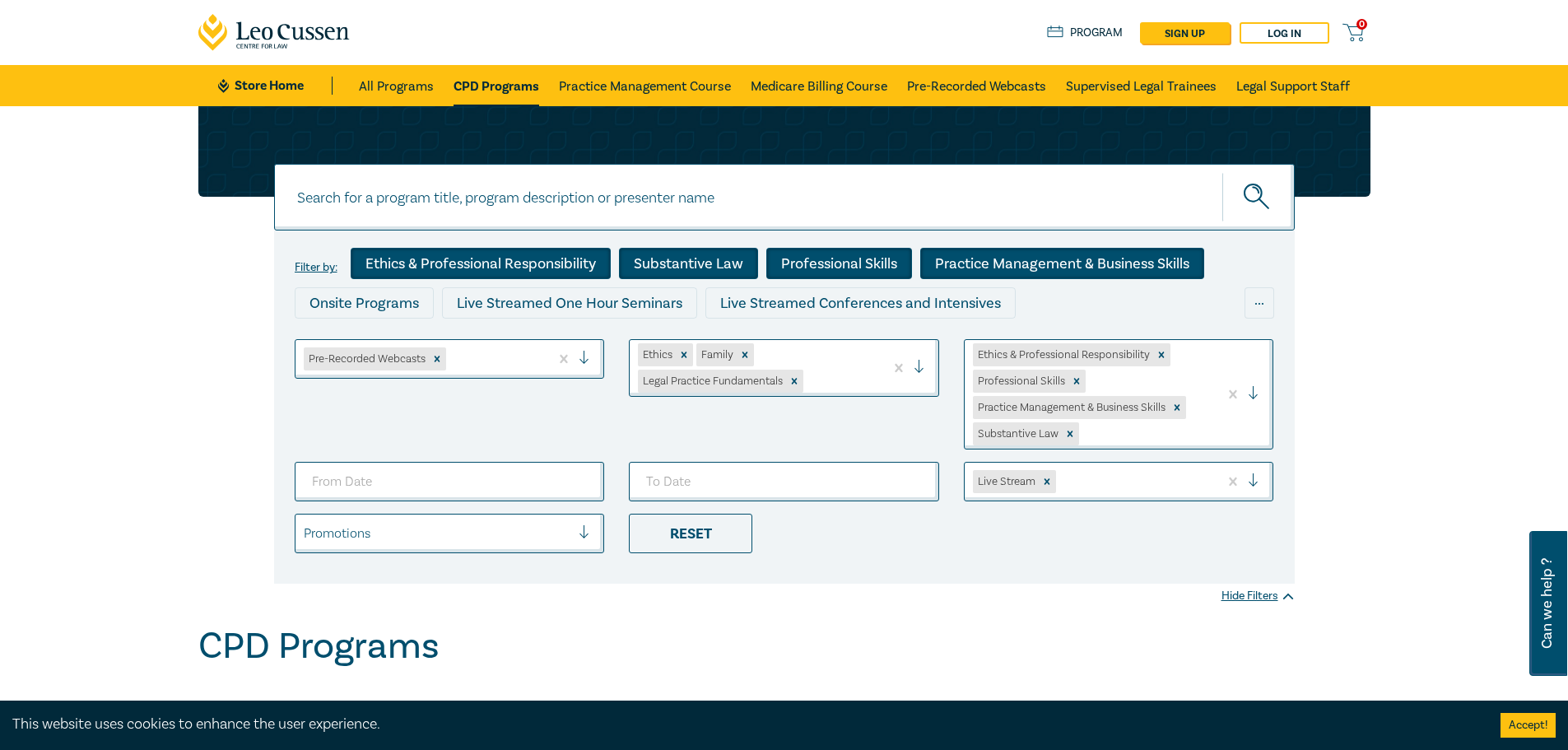
click at [858, 367] on div "Ethics Family Legal Practice Fundamentals" at bounding box center [756, 368] width 254 height 56
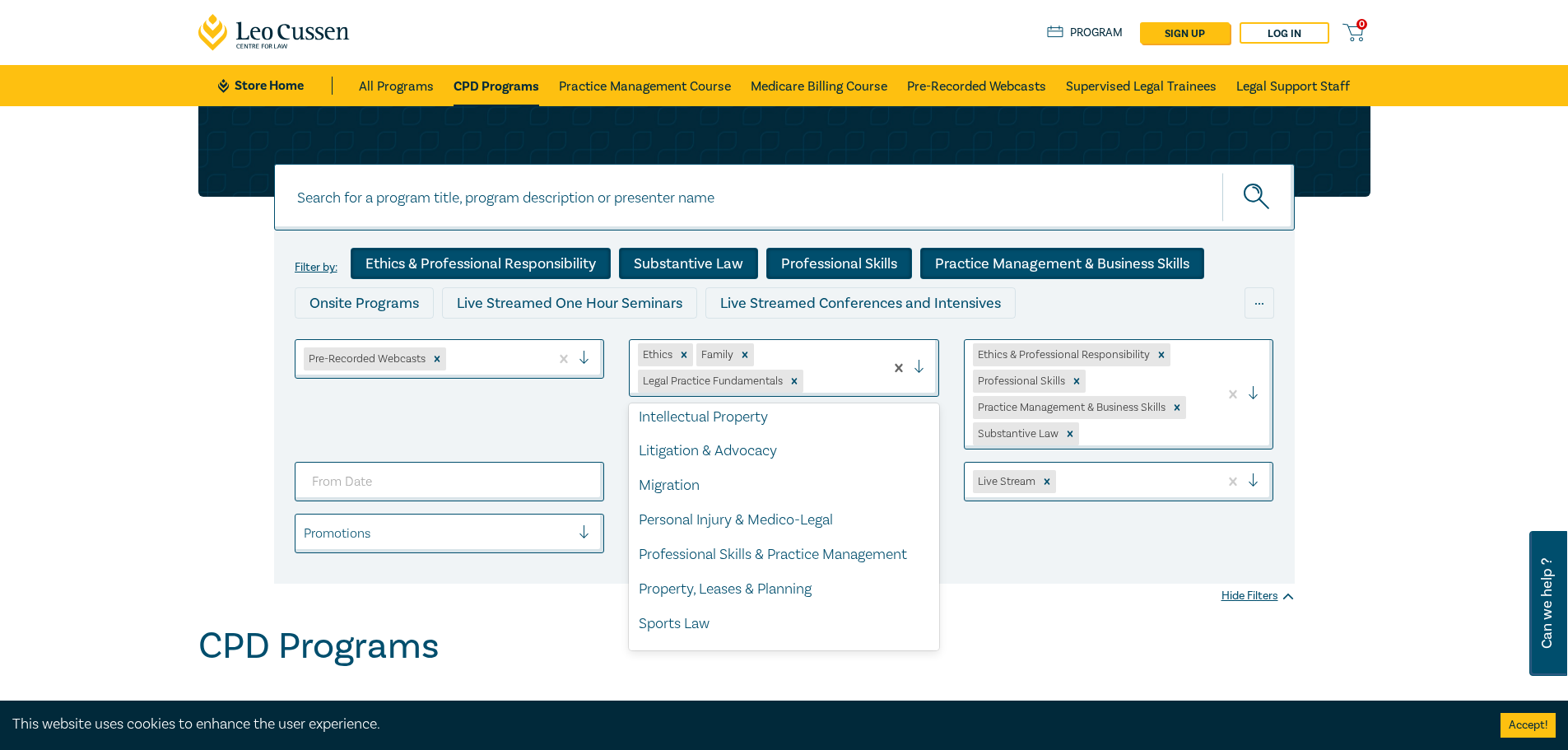
scroll to position [380, 0]
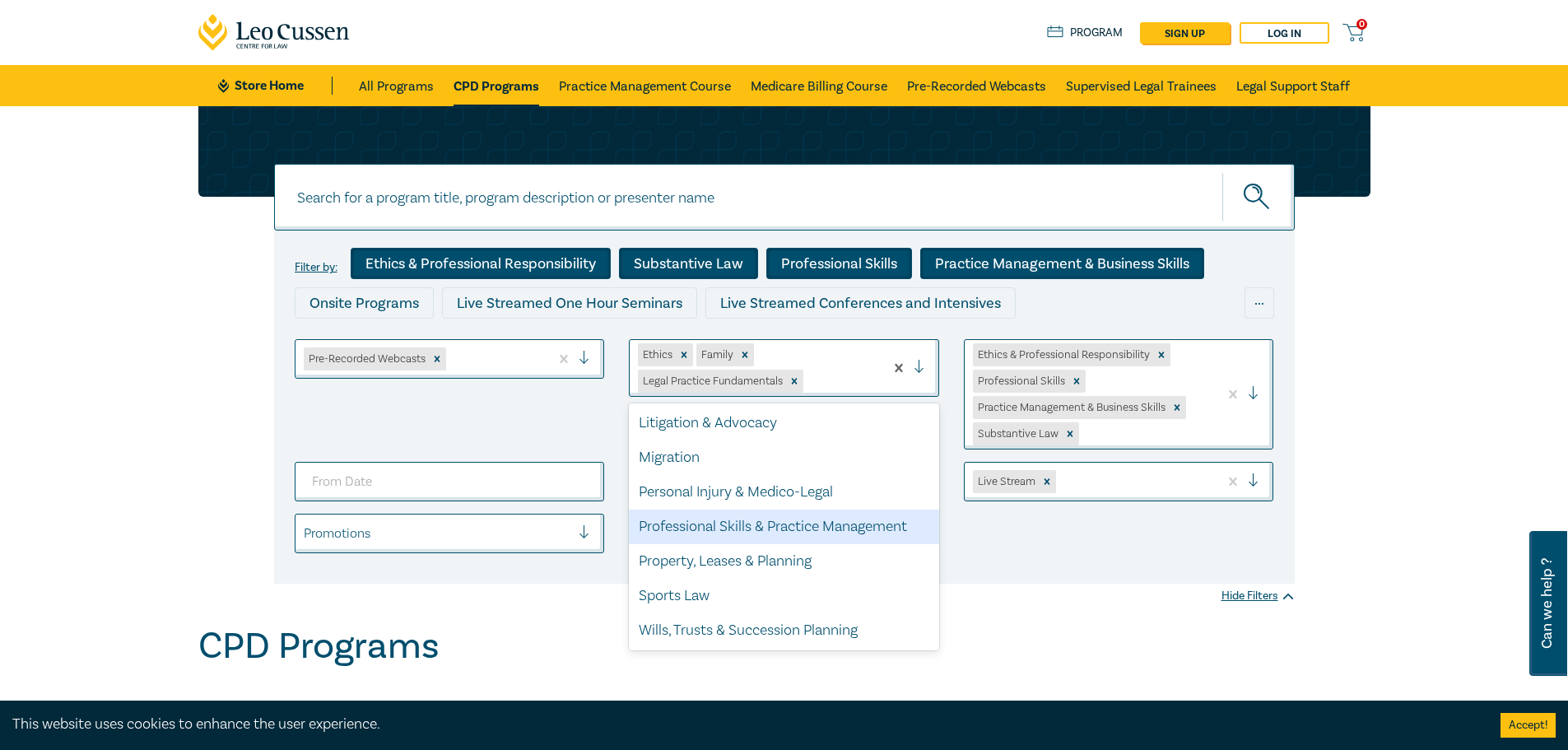
click at [811, 523] on div "Professional Skills & Practice Management" at bounding box center [784, 527] width 311 height 34
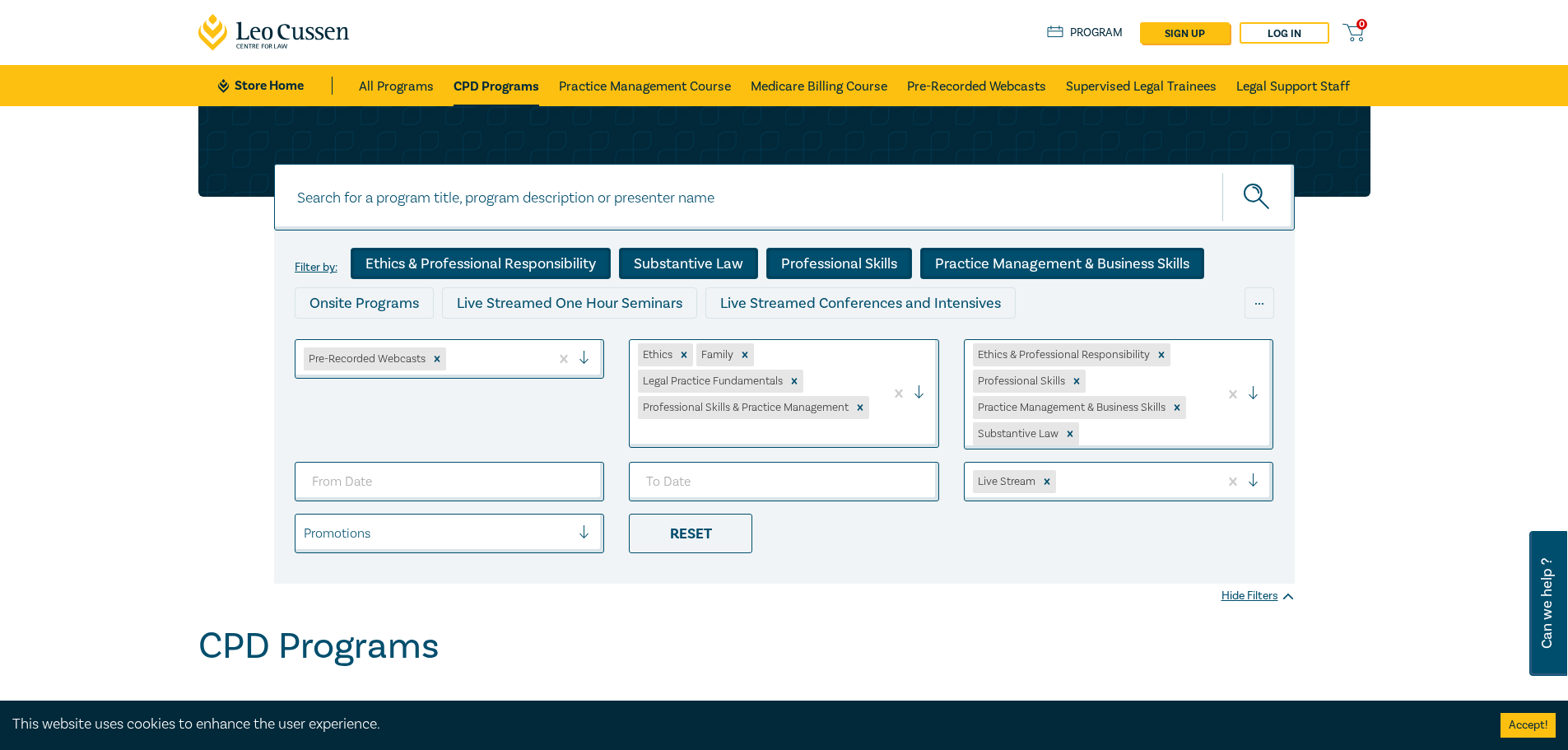
click at [872, 385] on div "Ethics Family Legal Practice Fundamentals Professional Skills & Practice Manage…" at bounding box center [756, 394] width 254 height 107
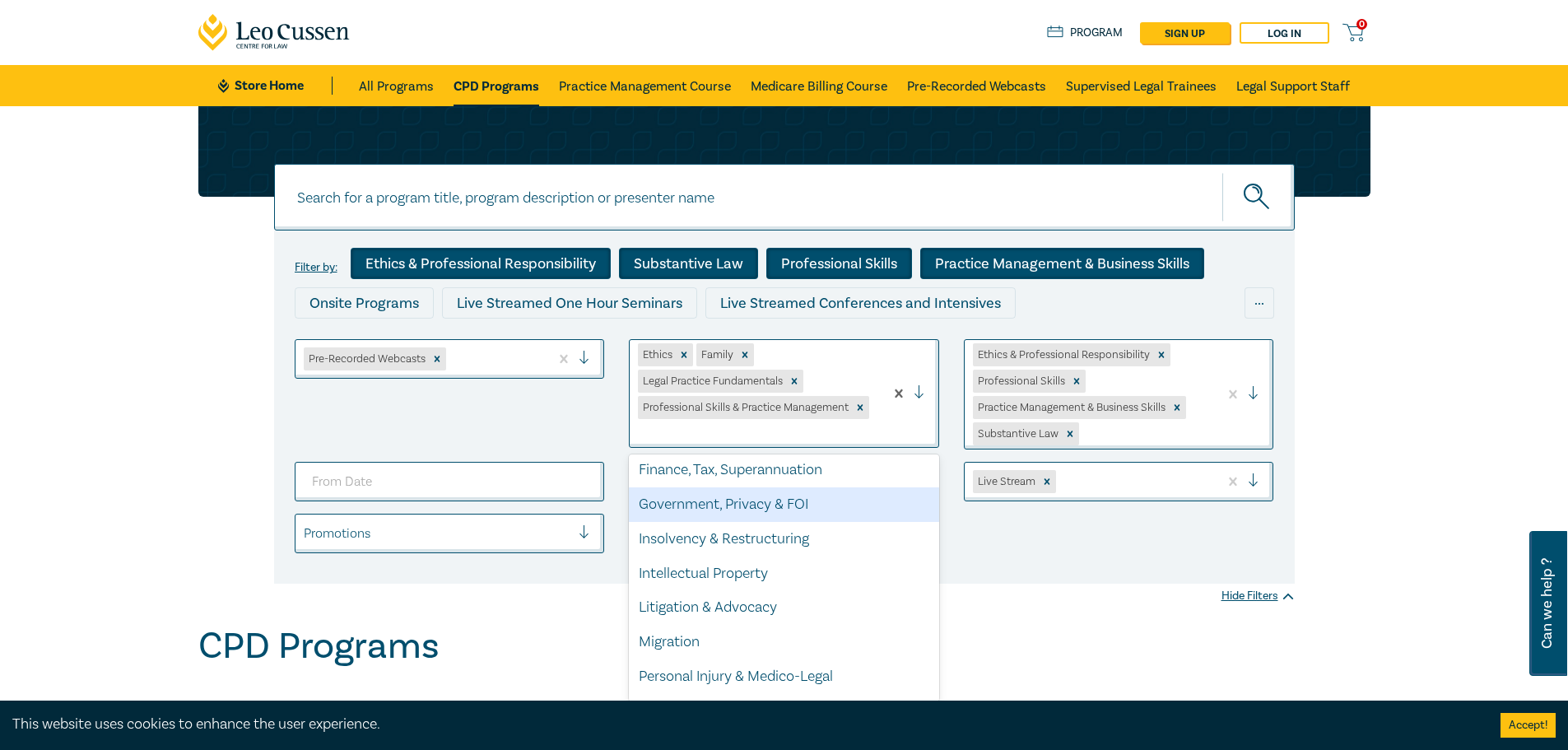
scroll to position [346, 0]
click at [754, 509] on div "Litigation & Advocacy" at bounding box center [784, 509] width 311 height 34
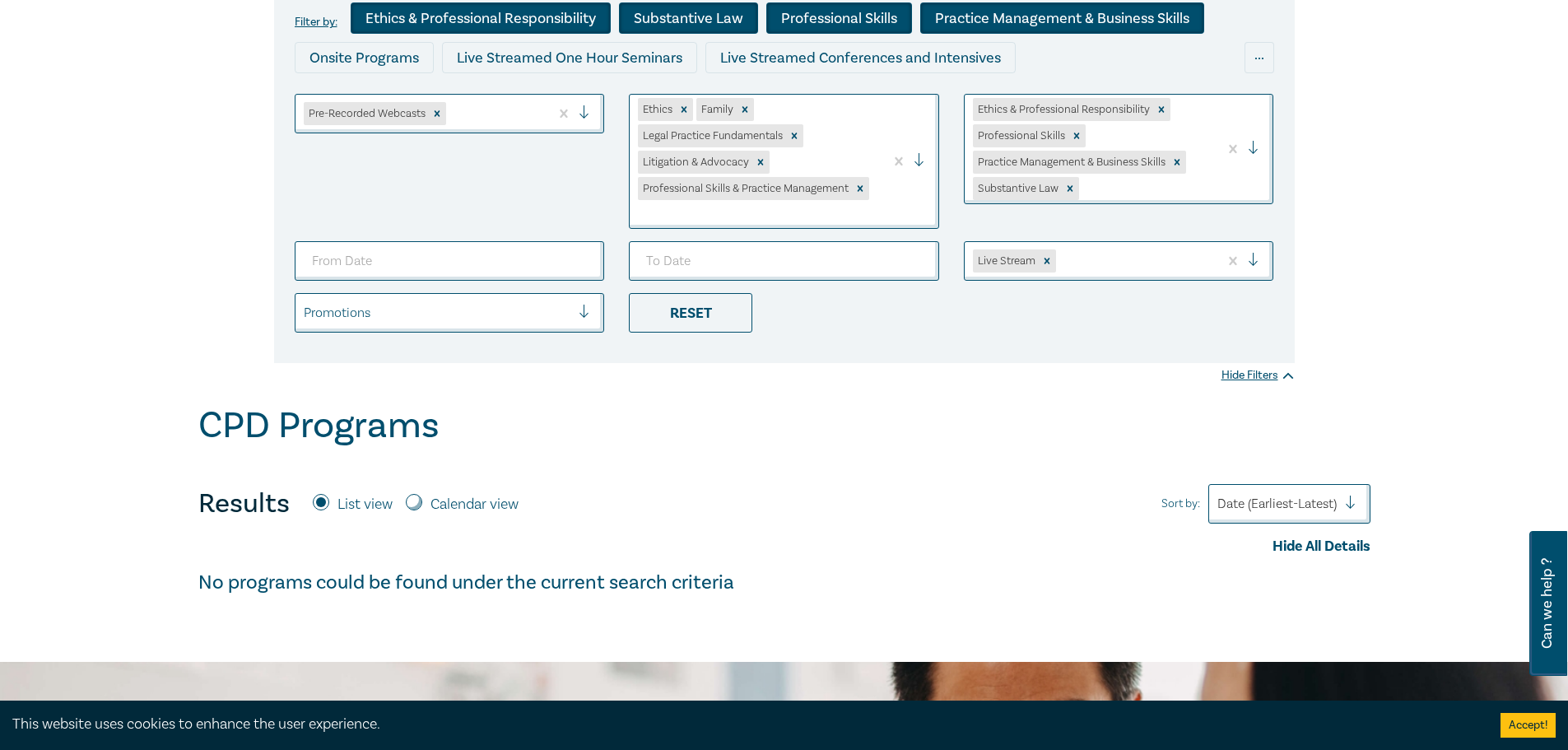
scroll to position [247, 0]
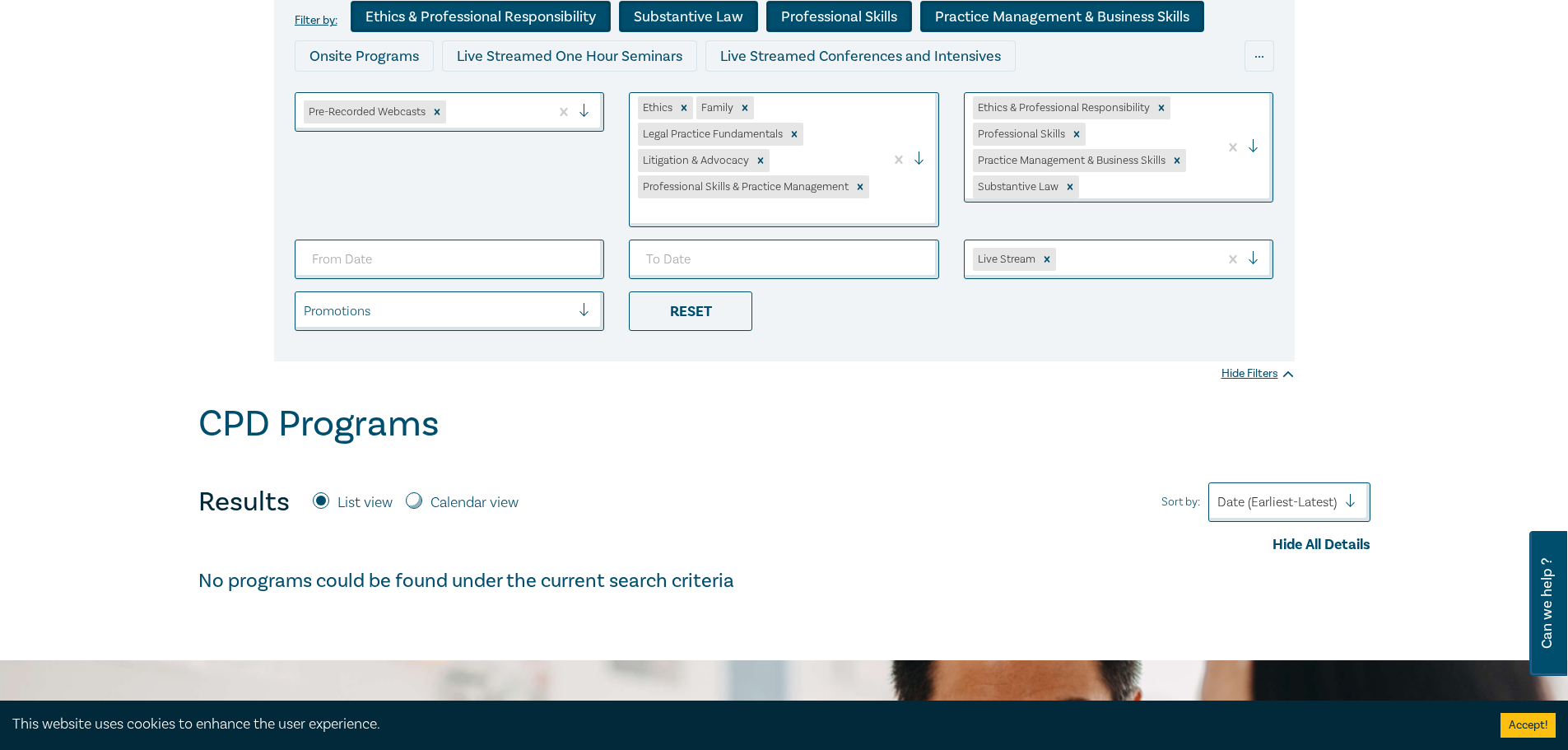
click at [416, 500] on input "Calendar view" at bounding box center [413, 500] width 16 height 16
radio input "true"
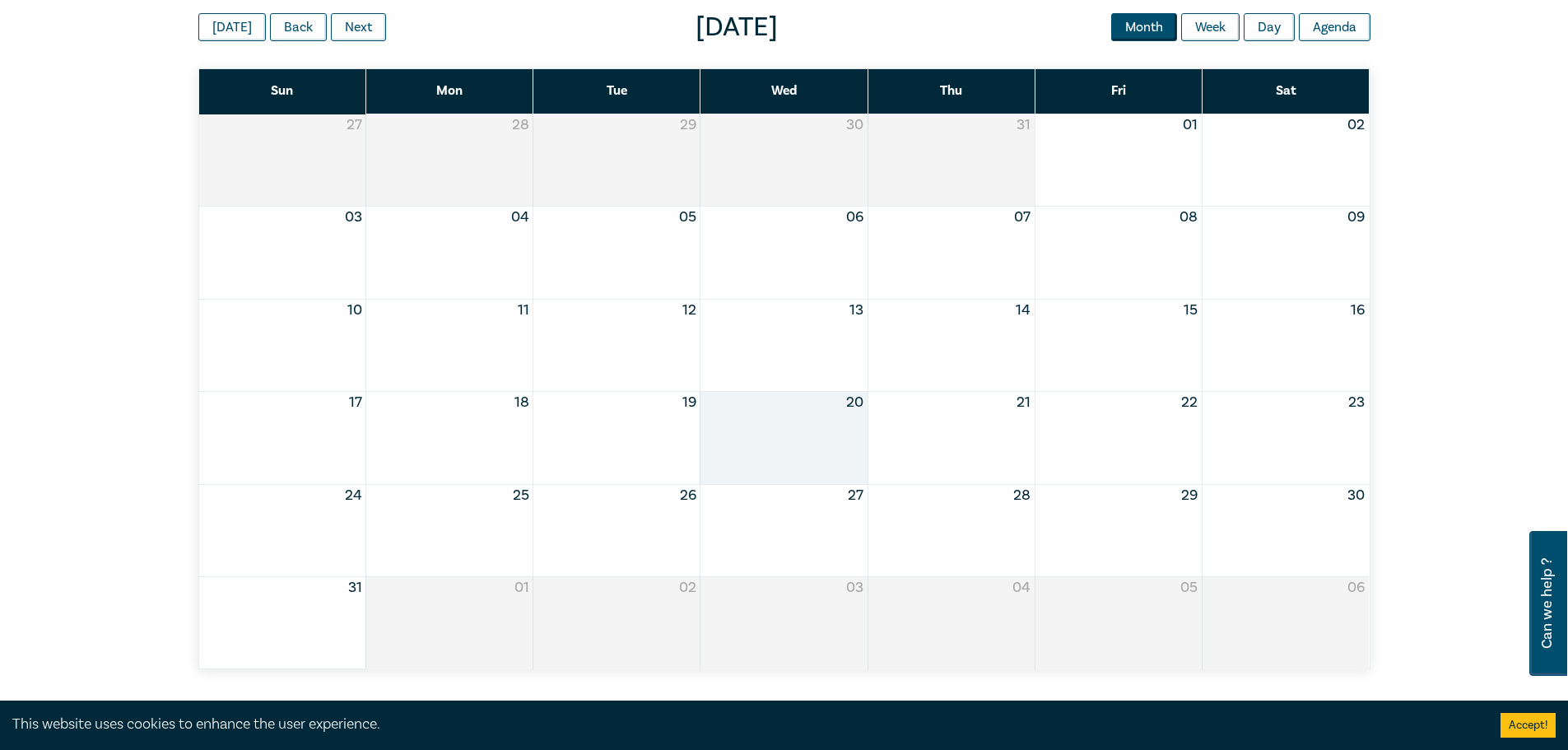
scroll to position [412, 0]
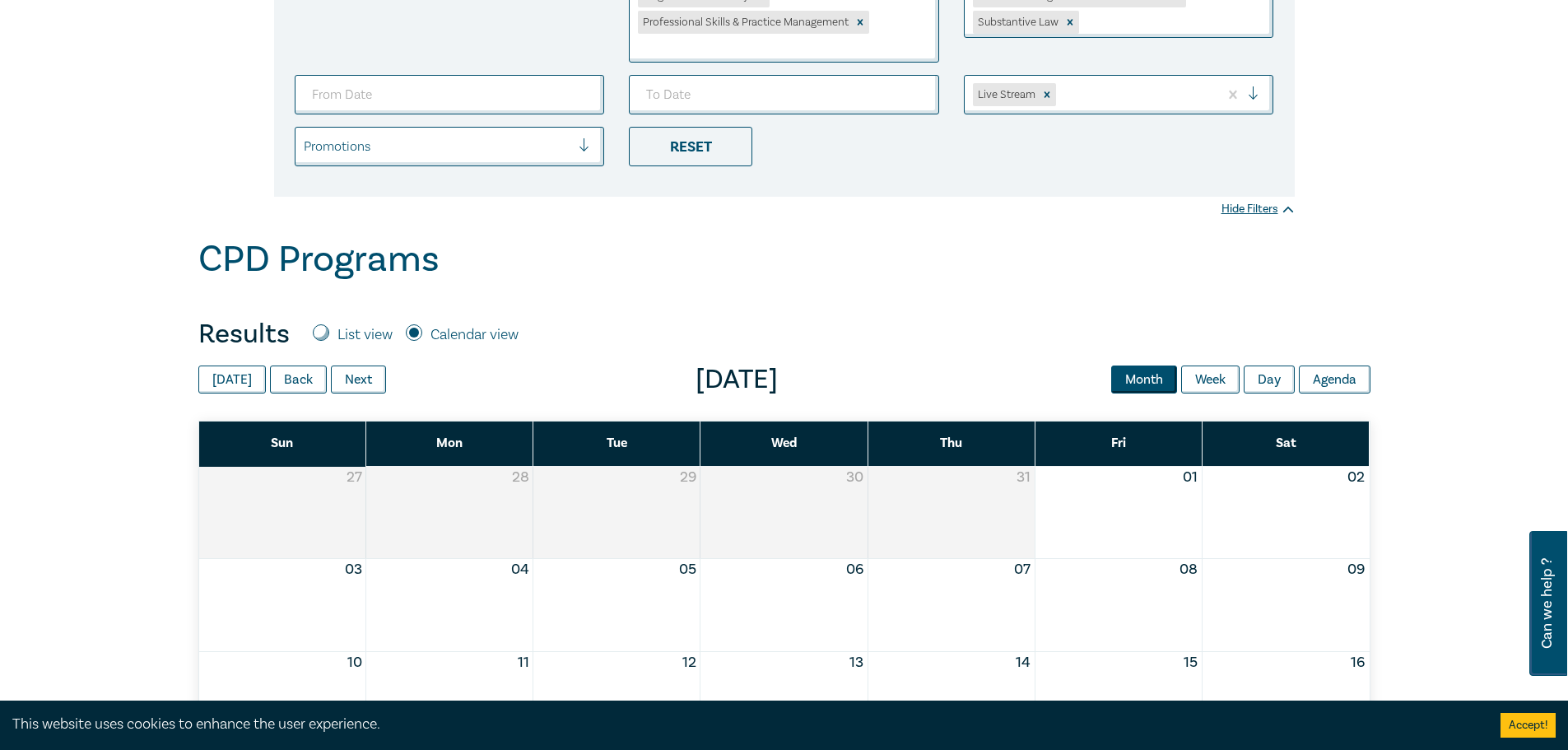
click at [324, 330] on input "List view" at bounding box center [320, 333] width 16 height 16
radio input "true"
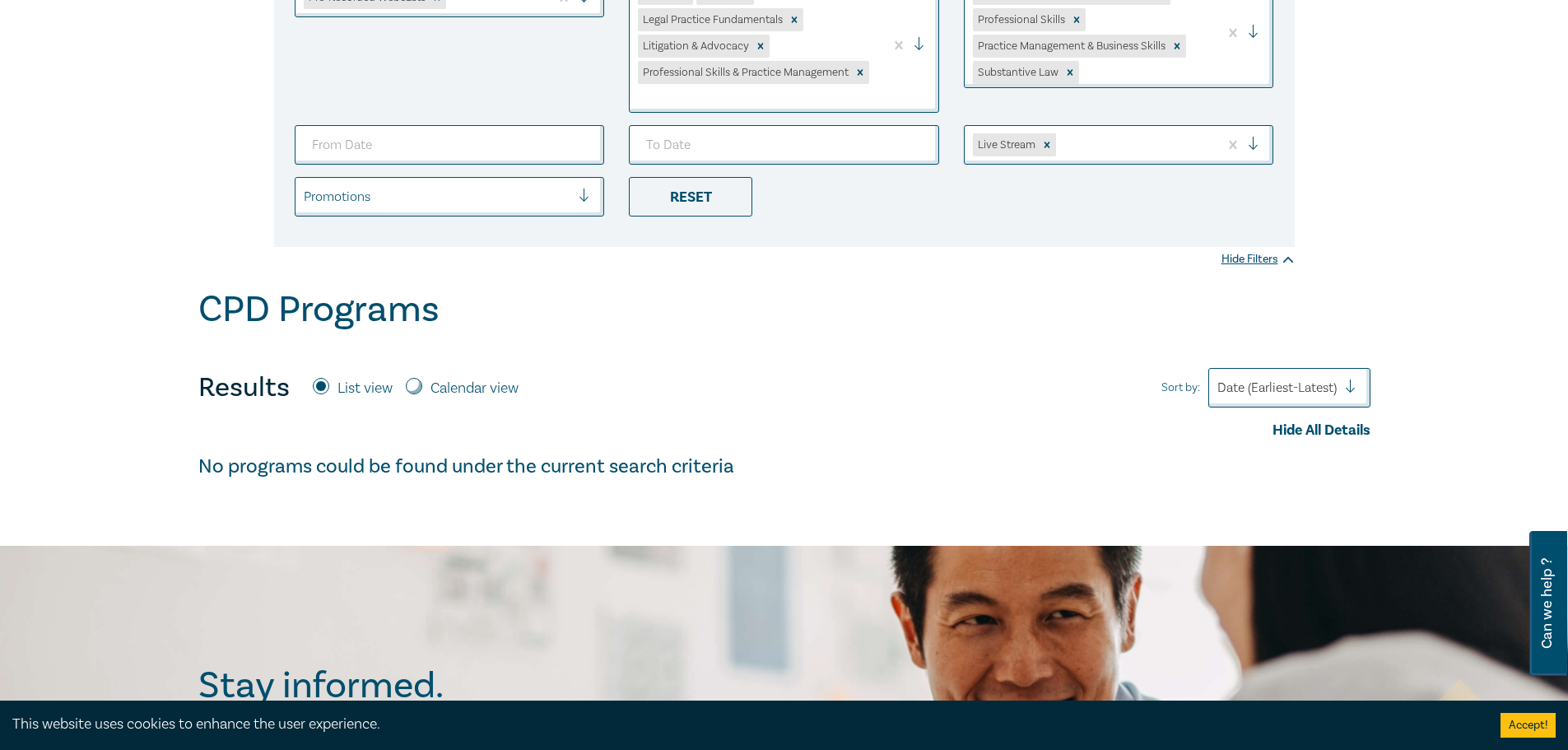
scroll to position [165, 0]
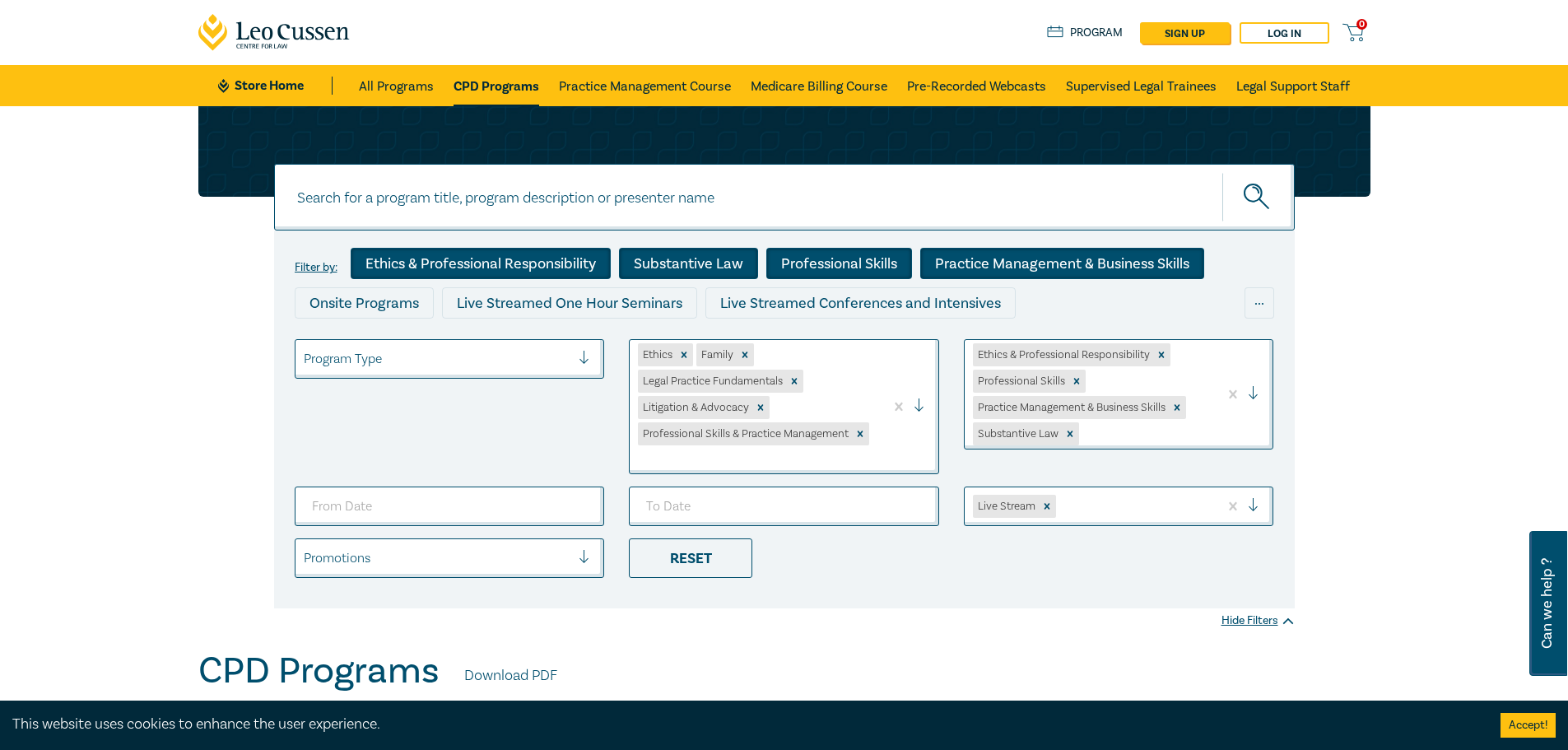
click at [556, 355] on div at bounding box center [437, 359] width 268 height 21
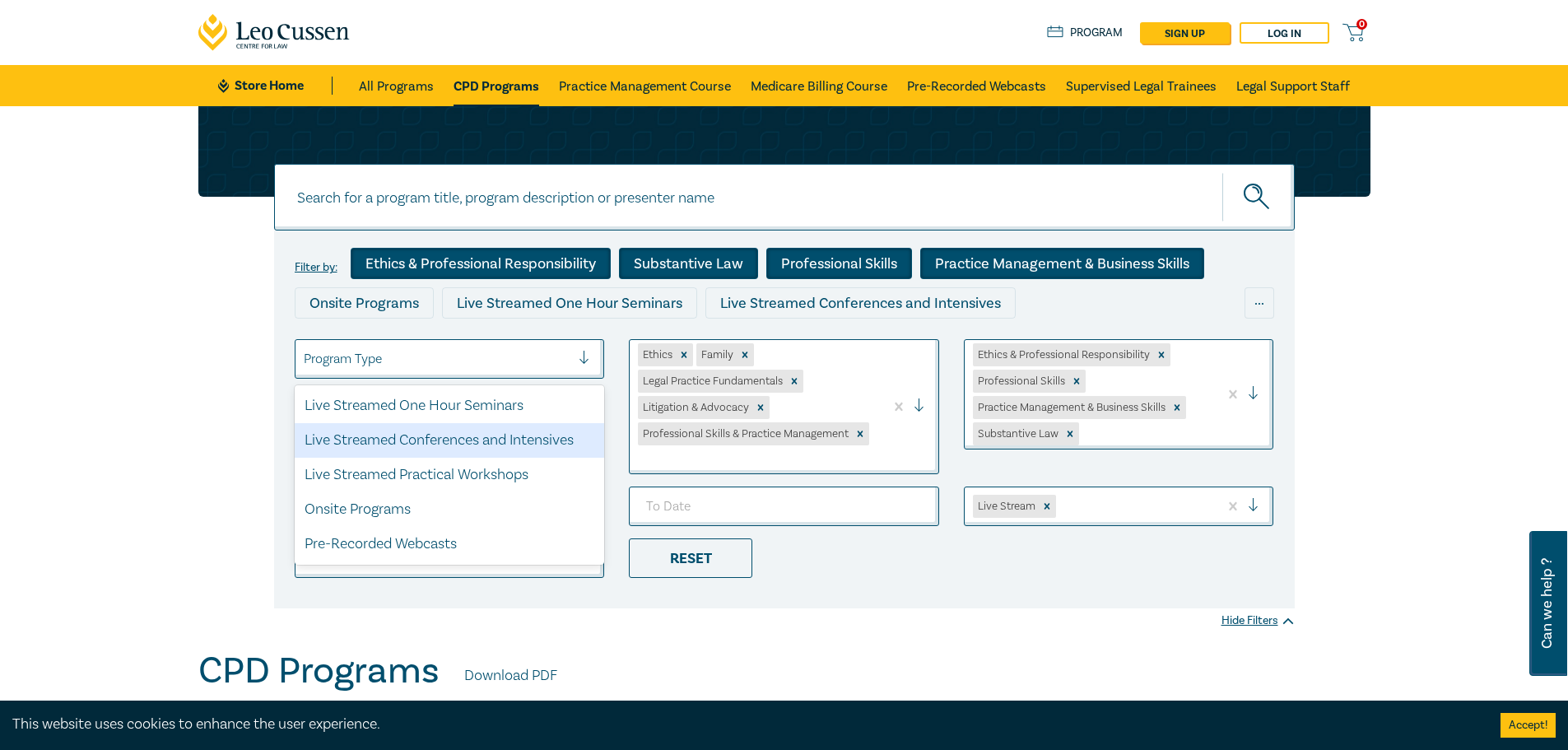
click at [496, 440] on div "Live Streamed Conferences and Intensives" at bounding box center [450, 440] width 311 height 34
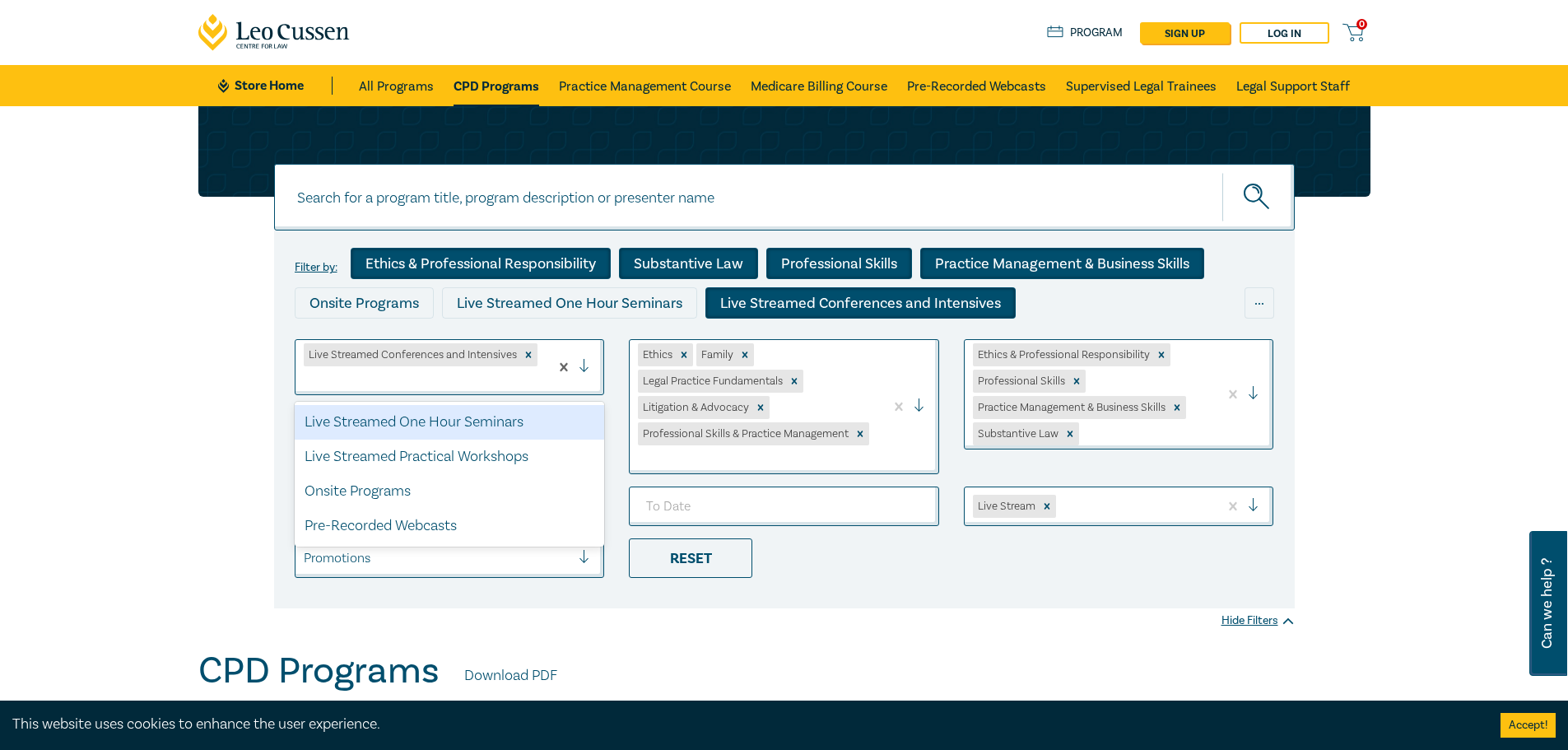
click at [476, 380] on div at bounding box center [423, 380] width 238 height 21
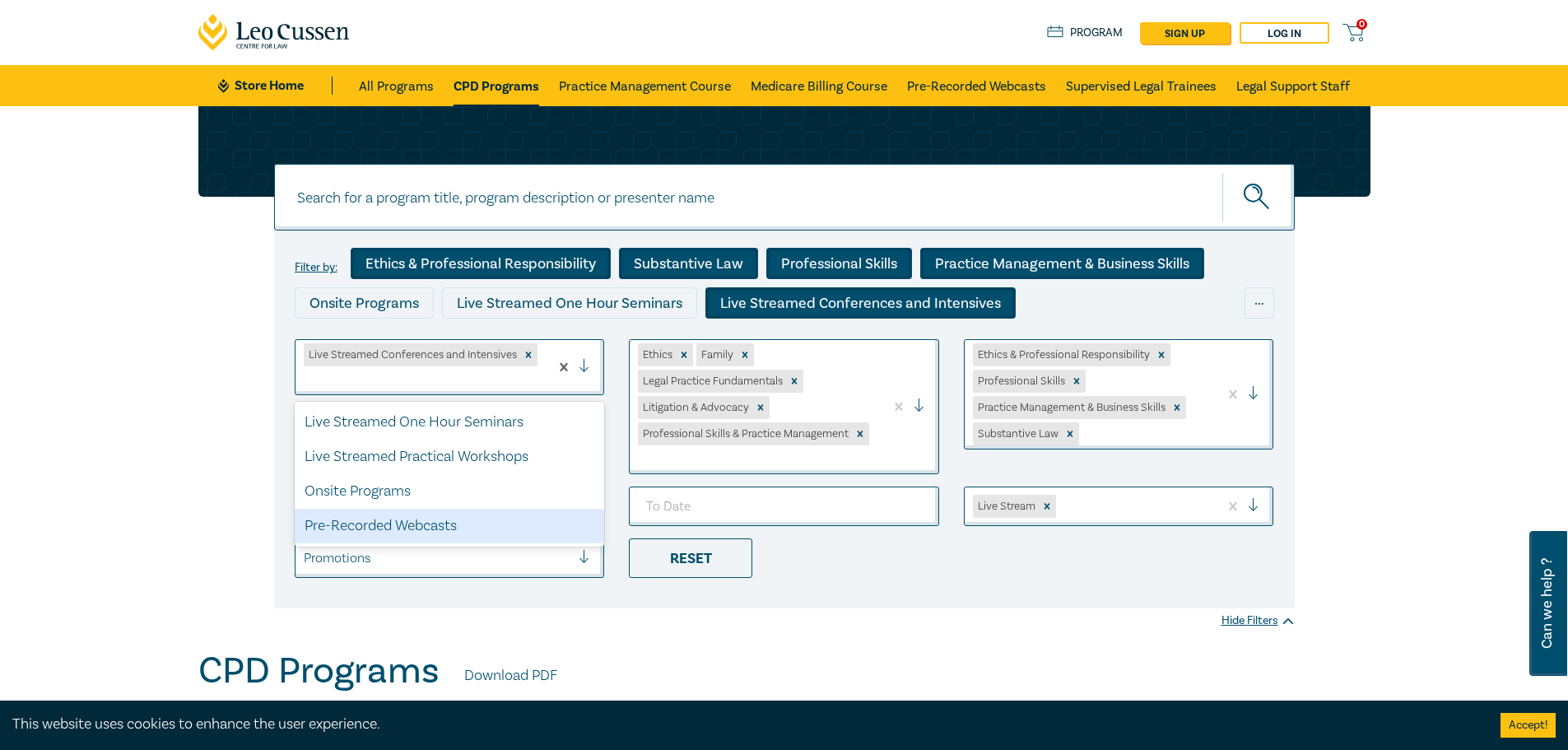
click at [415, 517] on div "Pre-Recorded Webcasts" at bounding box center [450, 526] width 311 height 34
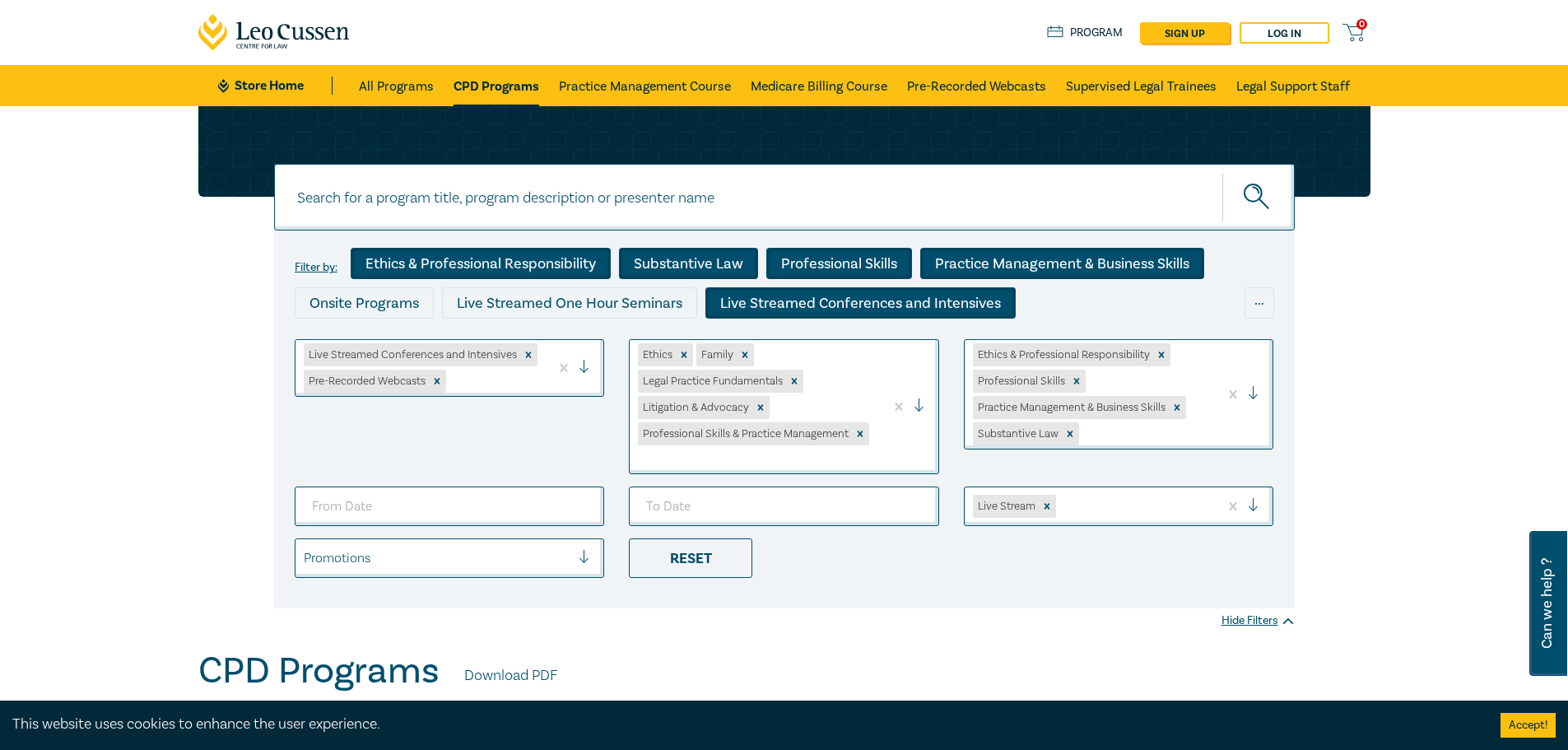
click at [484, 374] on div at bounding box center [495, 381] width 92 height 21
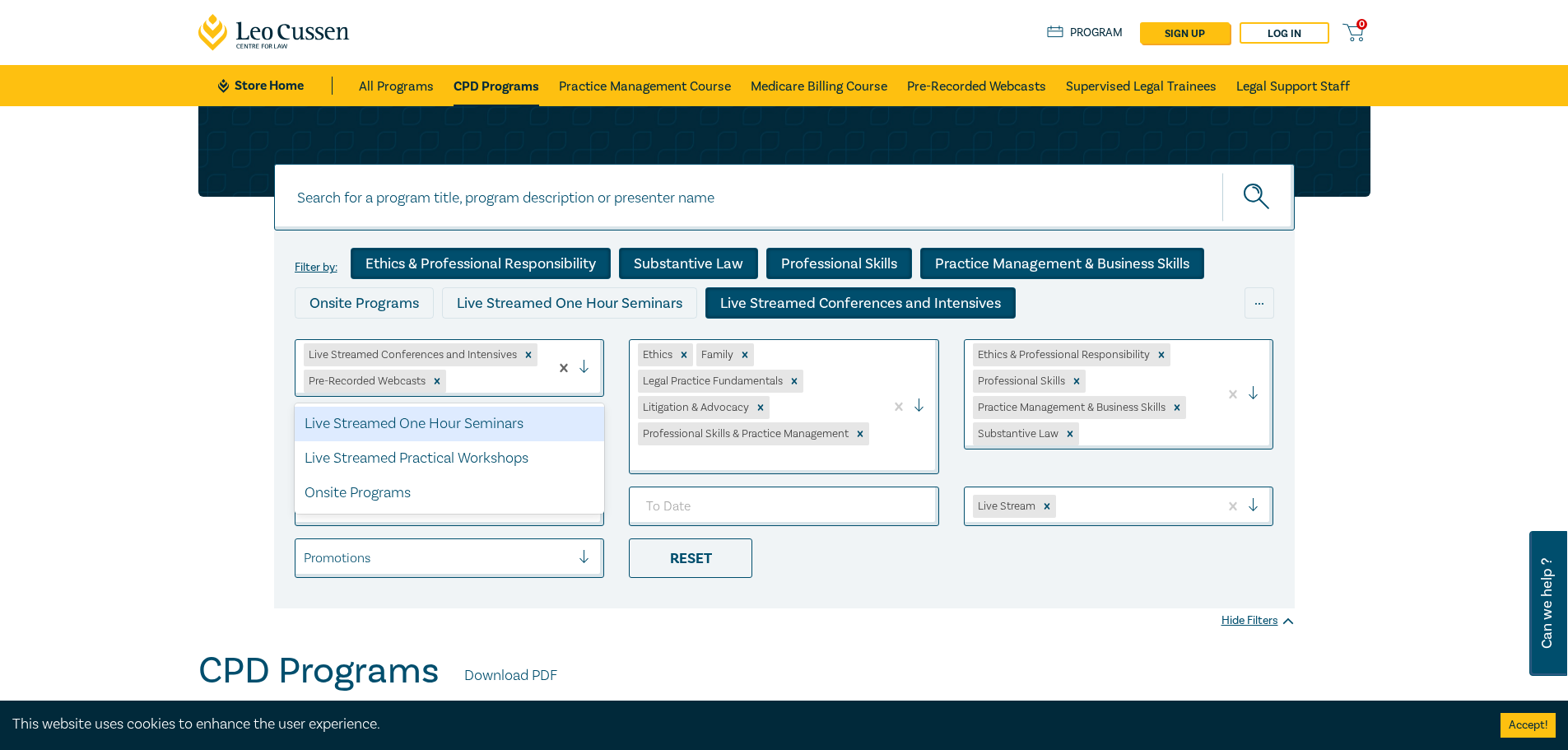
click at [490, 425] on div "Live Streamed One Hour Seminars" at bounding box center [450, 424] width 311 height 34
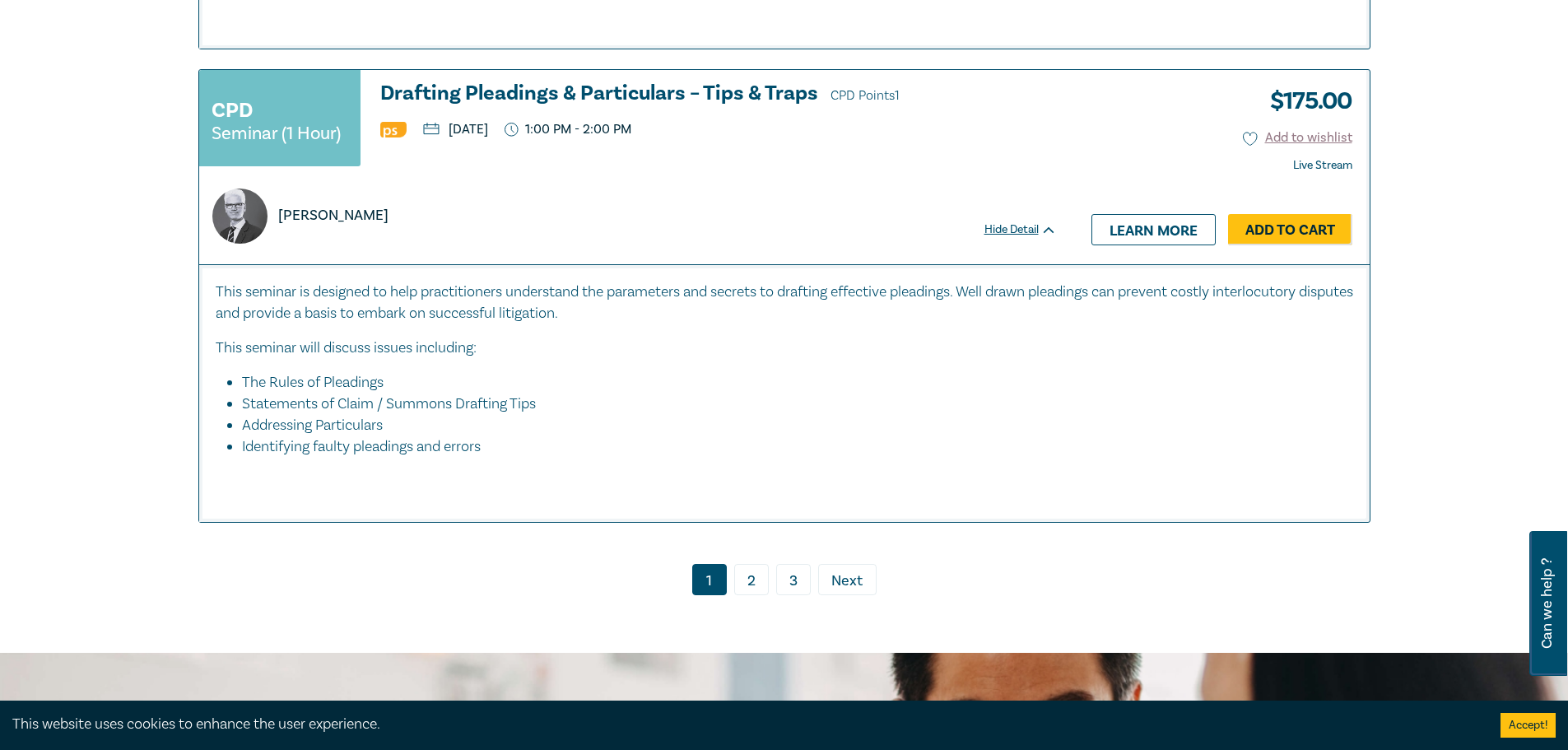
scroll to position [6259, 0]
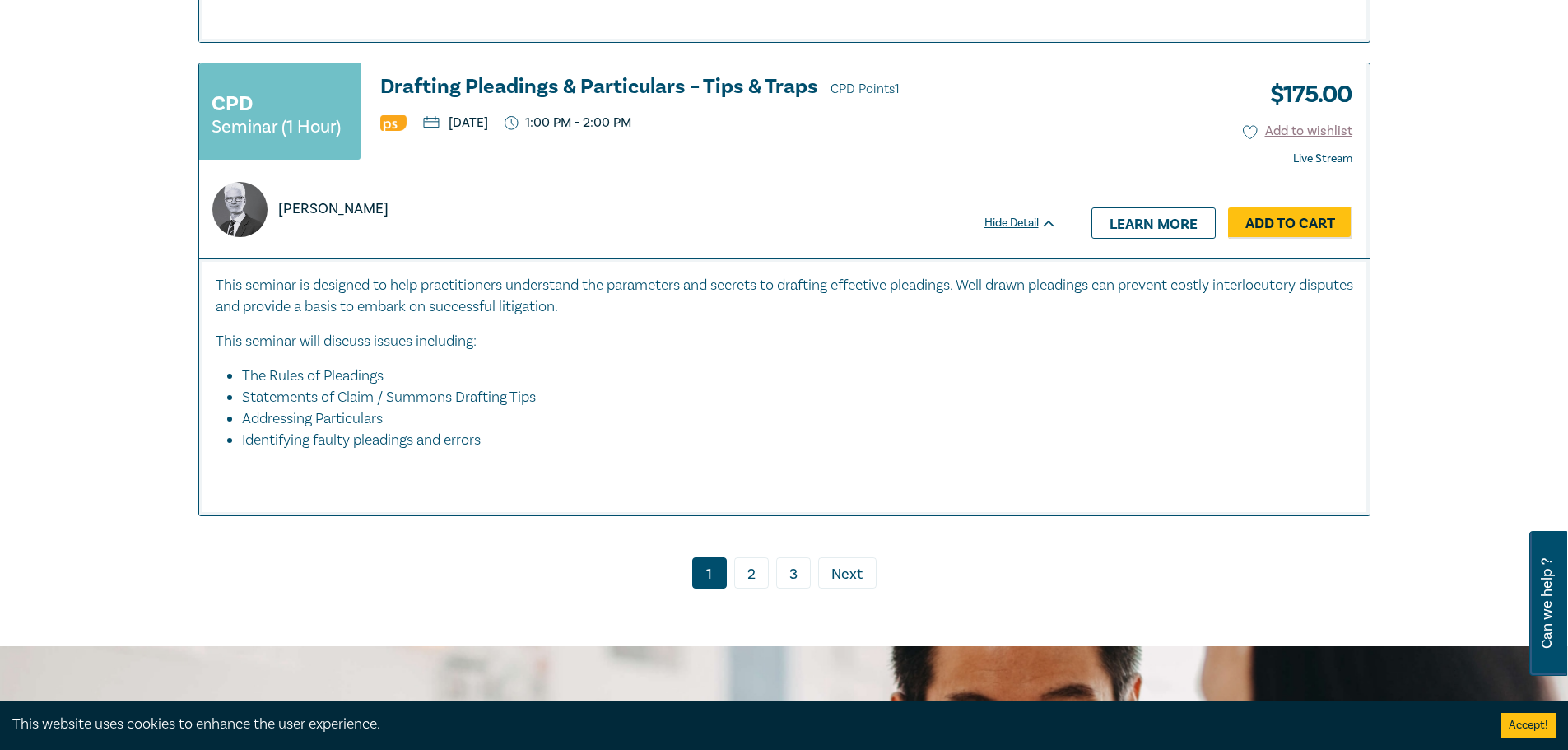
click at [752, 557] on link "2" at bounding box center [752, 573] width 34 height 31
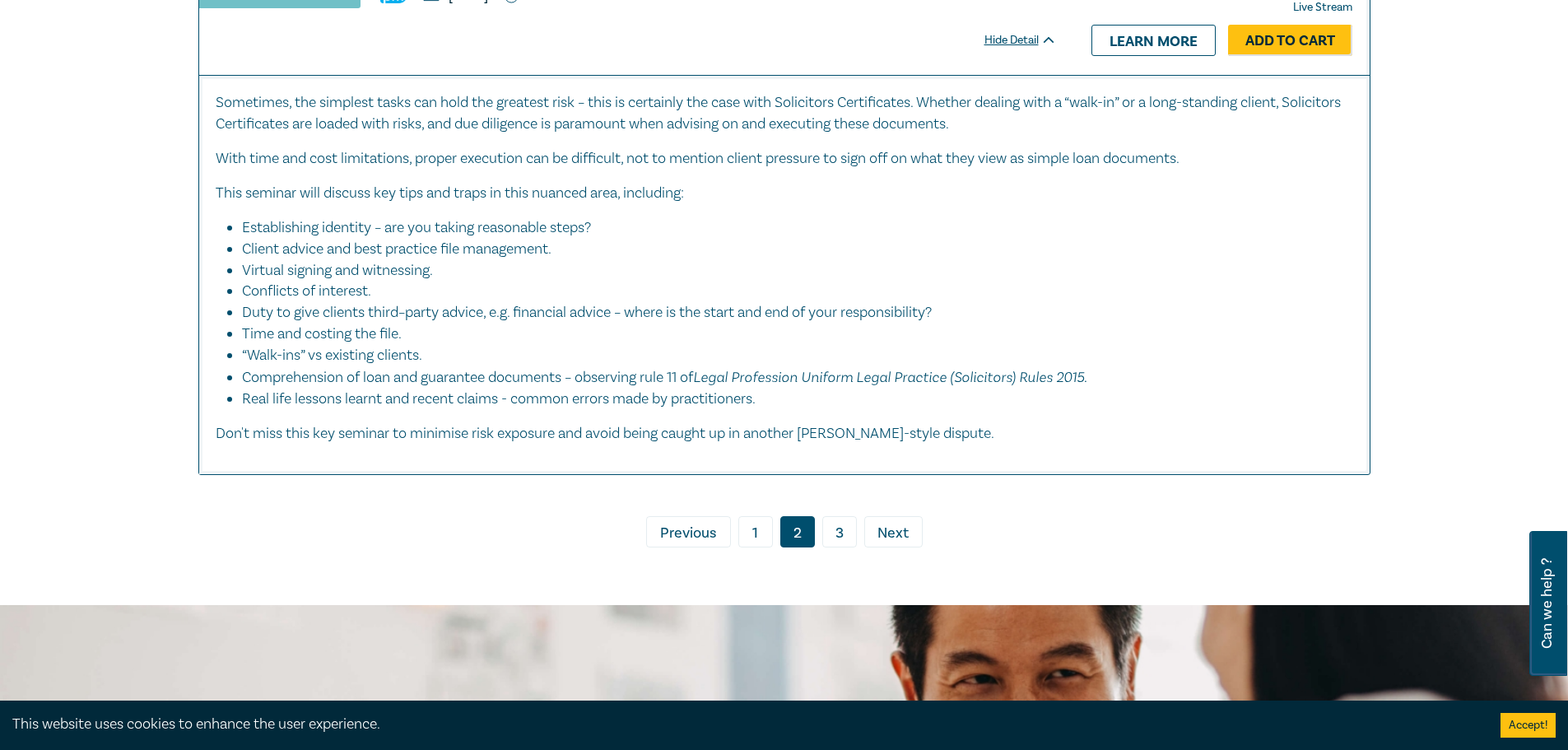
scroll to position [6424, 0]
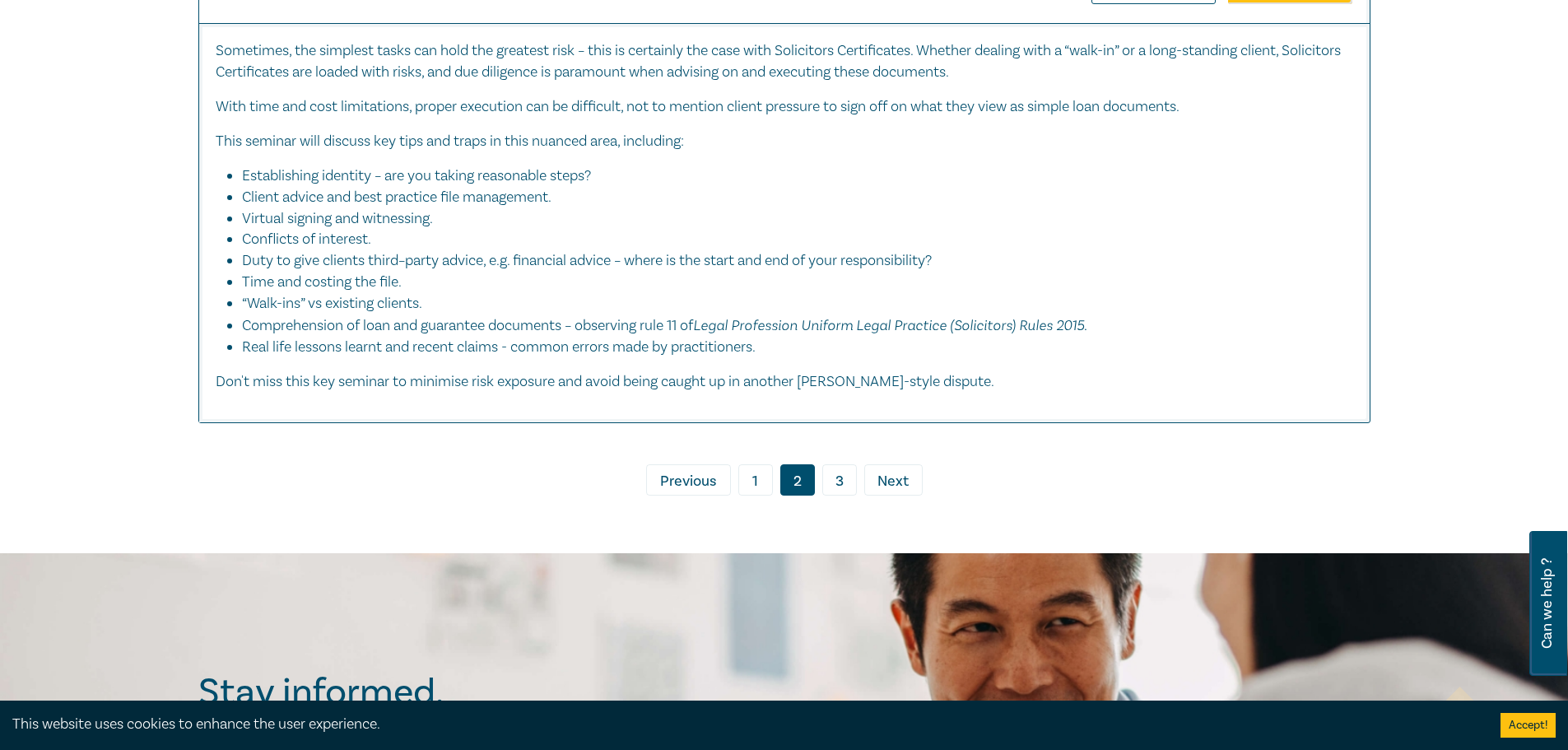
click at [839, 482] on link "3" at bounding box center [839, 479] width 34 height 31
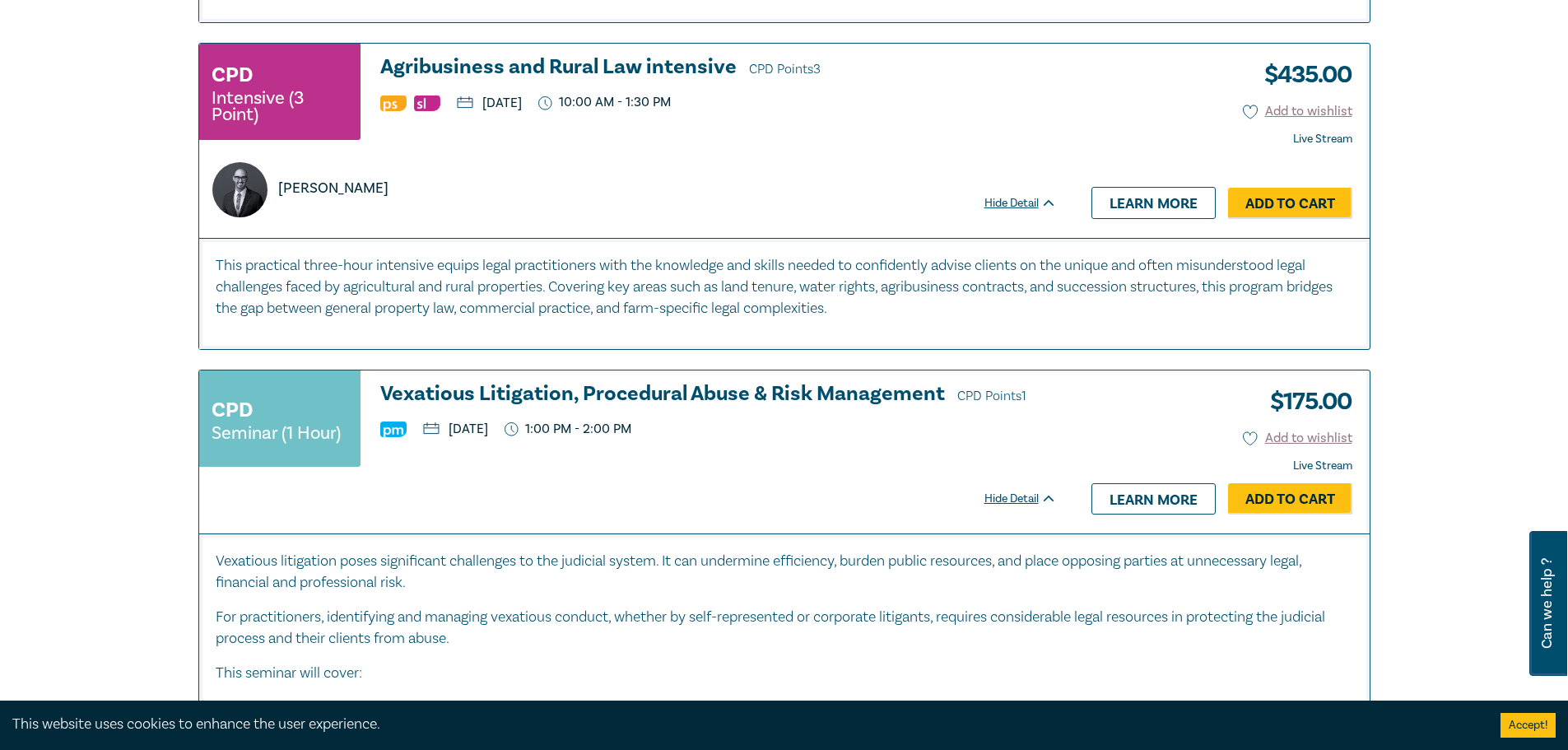
scroll to position [1320, 0]
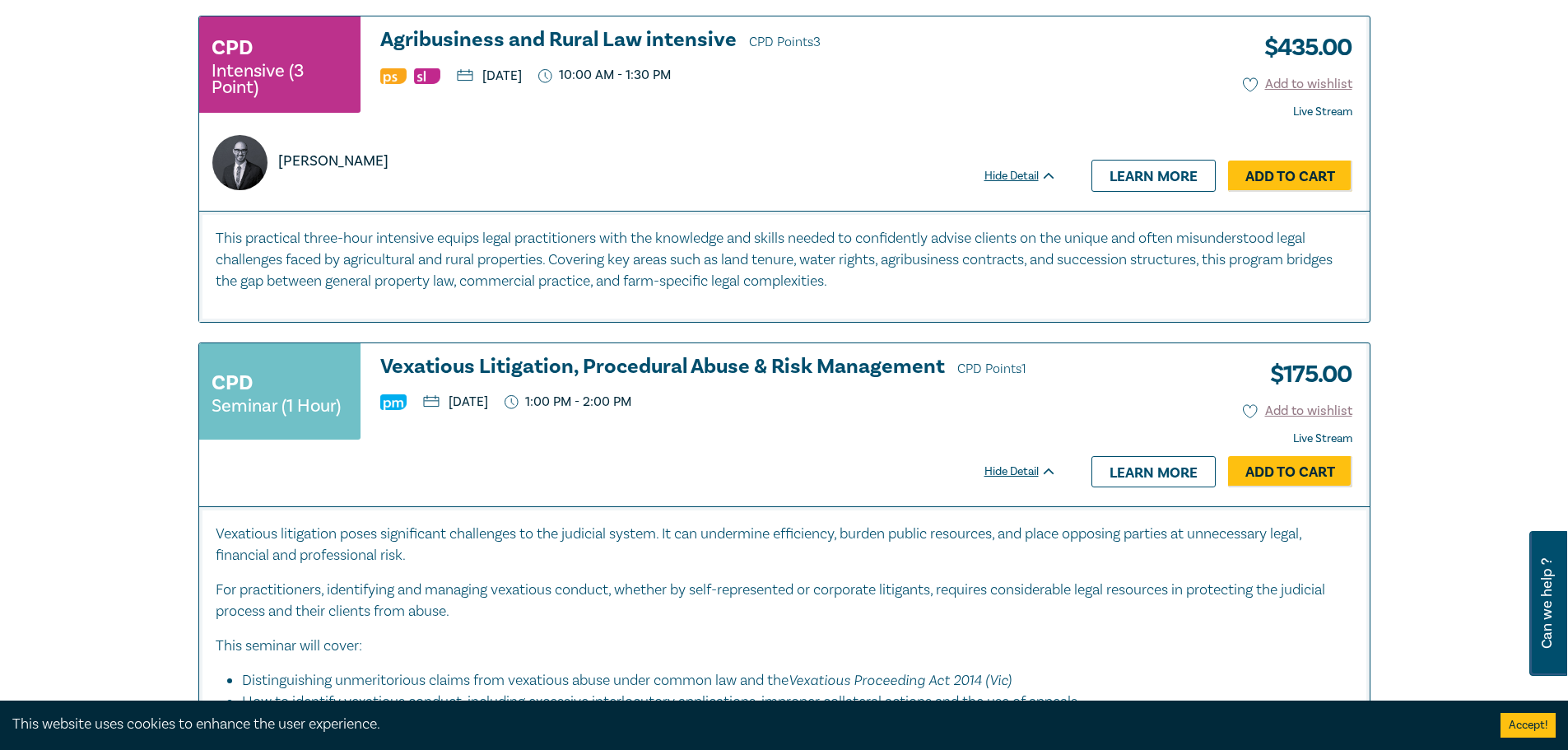
click at [647, 366] on h3 "Vexatious Litigation, Procedural Abuse & Risk Management CPD Points 1" at bounding box center [718, 368] width 676 height 25
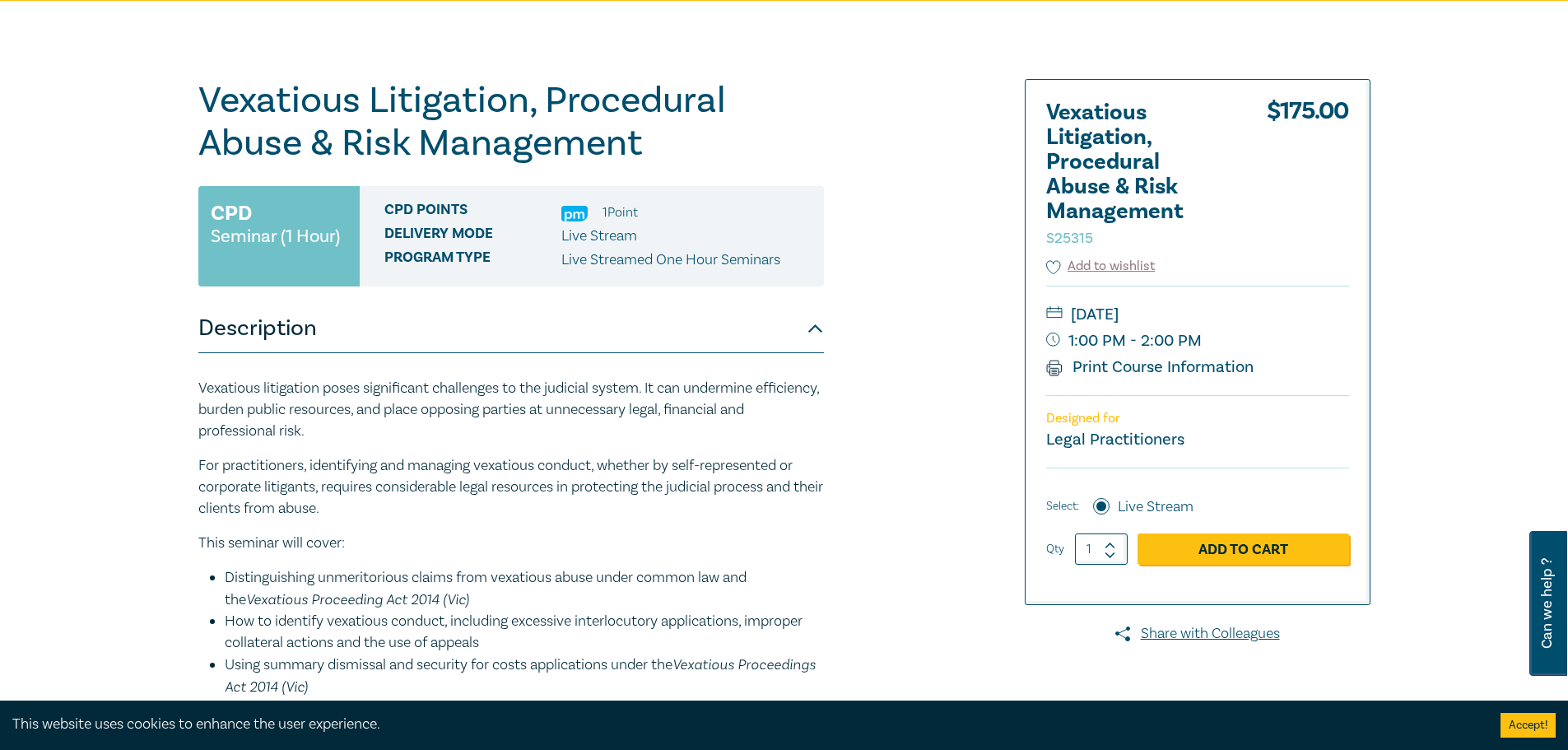
scroll to position [82, 0]
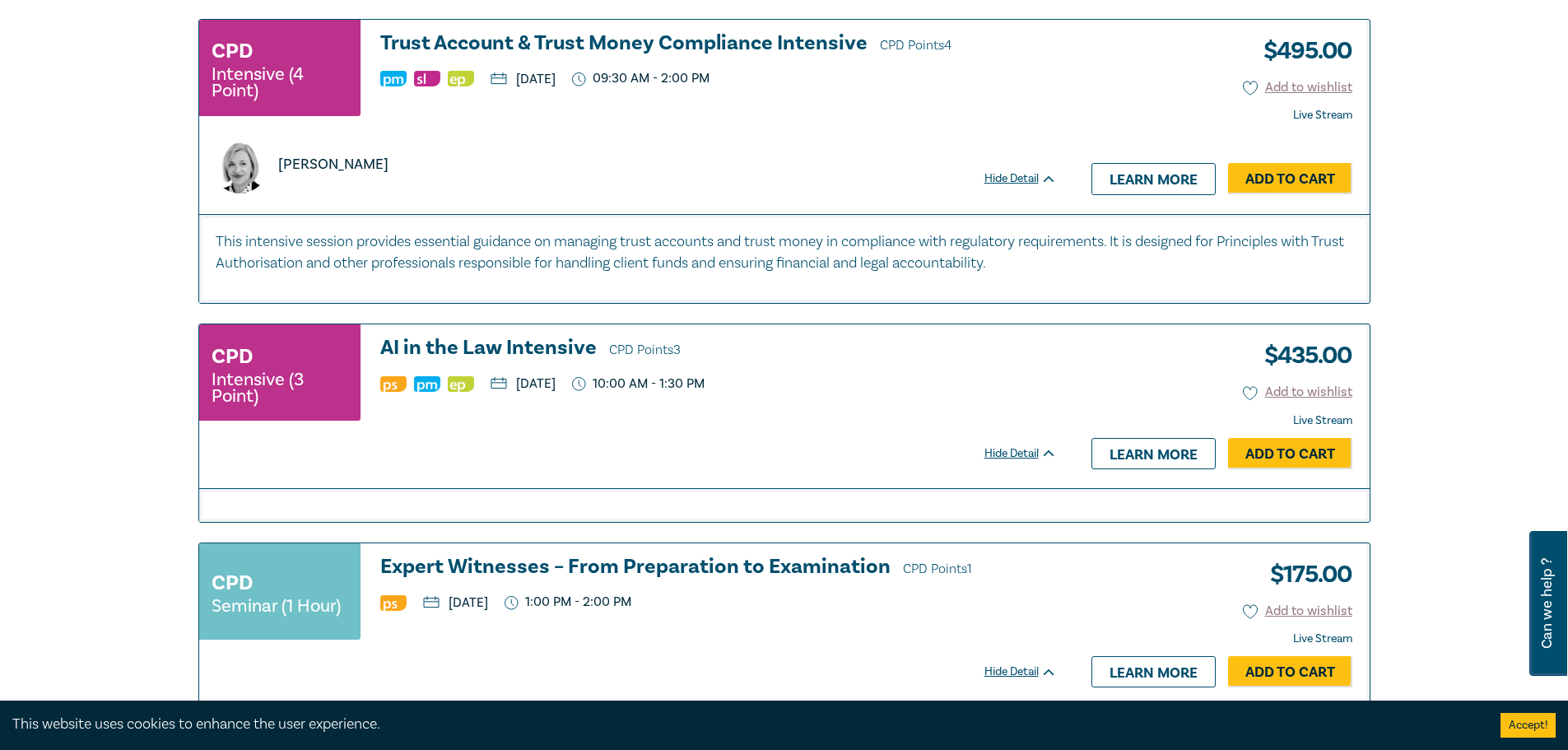
scroll to position [2740, 0]
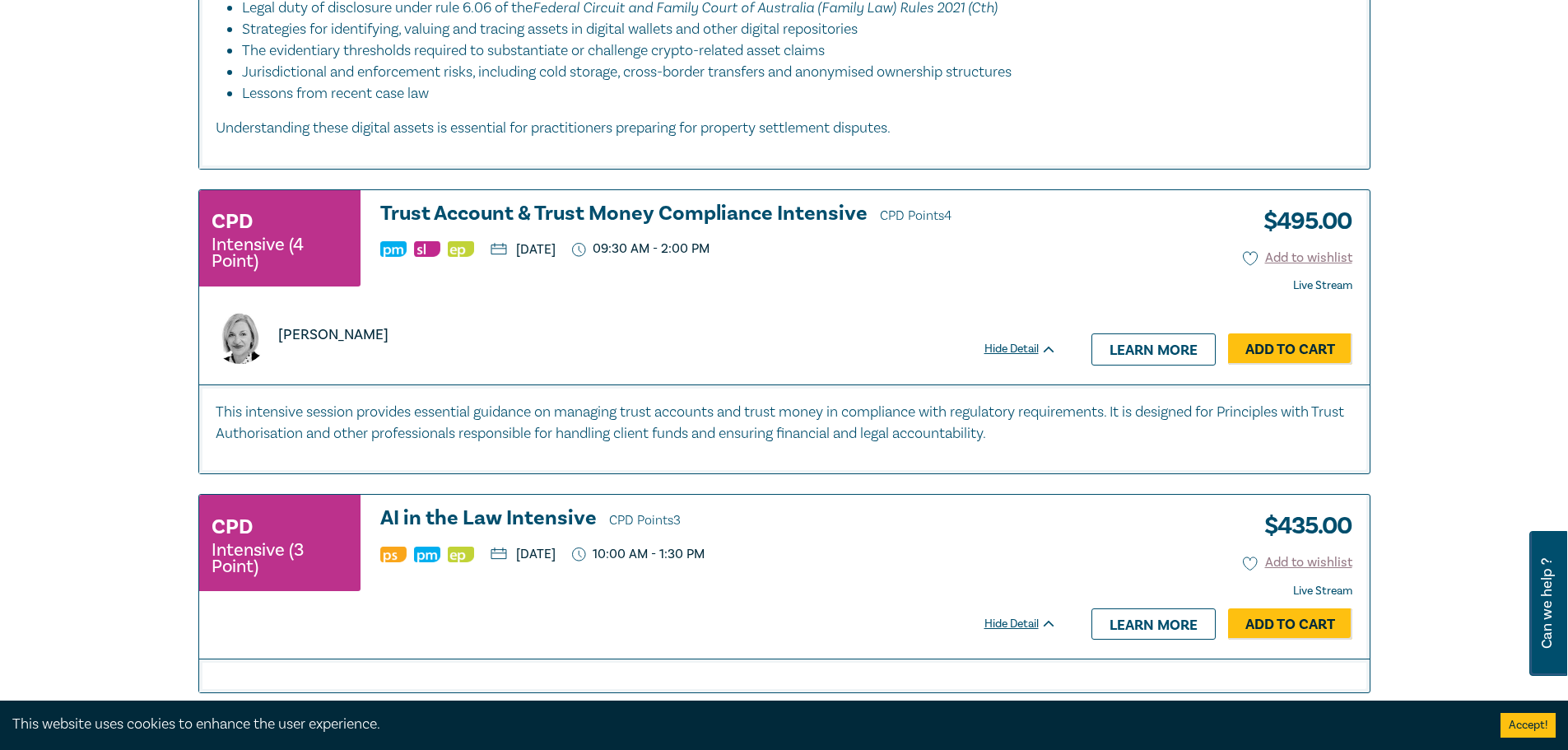
click at [633, 211] on h3 "Trust Account & Trust Money Compliance Intensive CPD Points 4" at bounding box center [718, 215] width 676 height 25
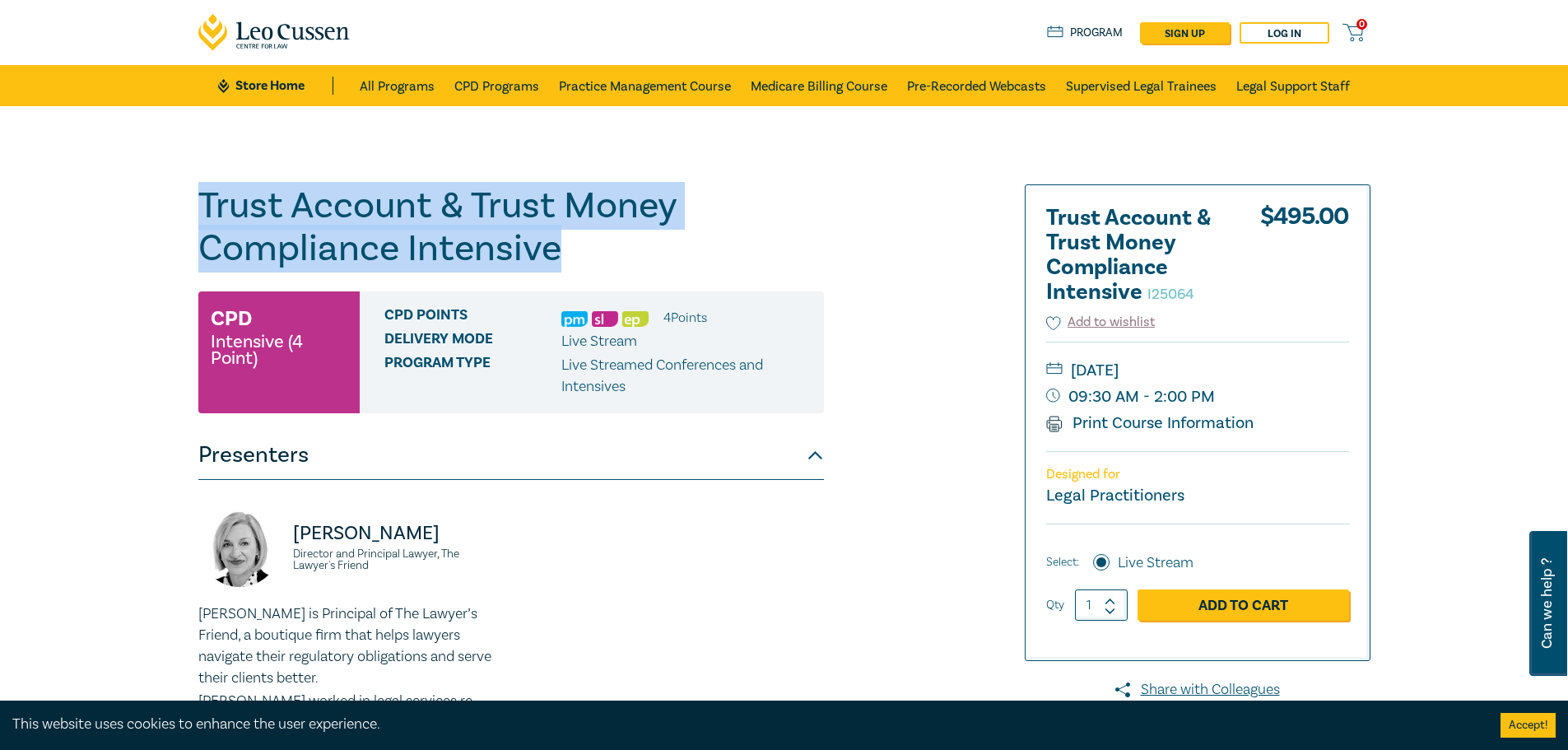
drag, startPoint x: 204, startPoint y: 199, endPoint x: 557, endPoint y: 251, distance: 356.8
click at [557, 251] on h1 "Trust Account & Trust Money Compliance Intensive I25064" at bounding box center [511, 228] width 626 height 86
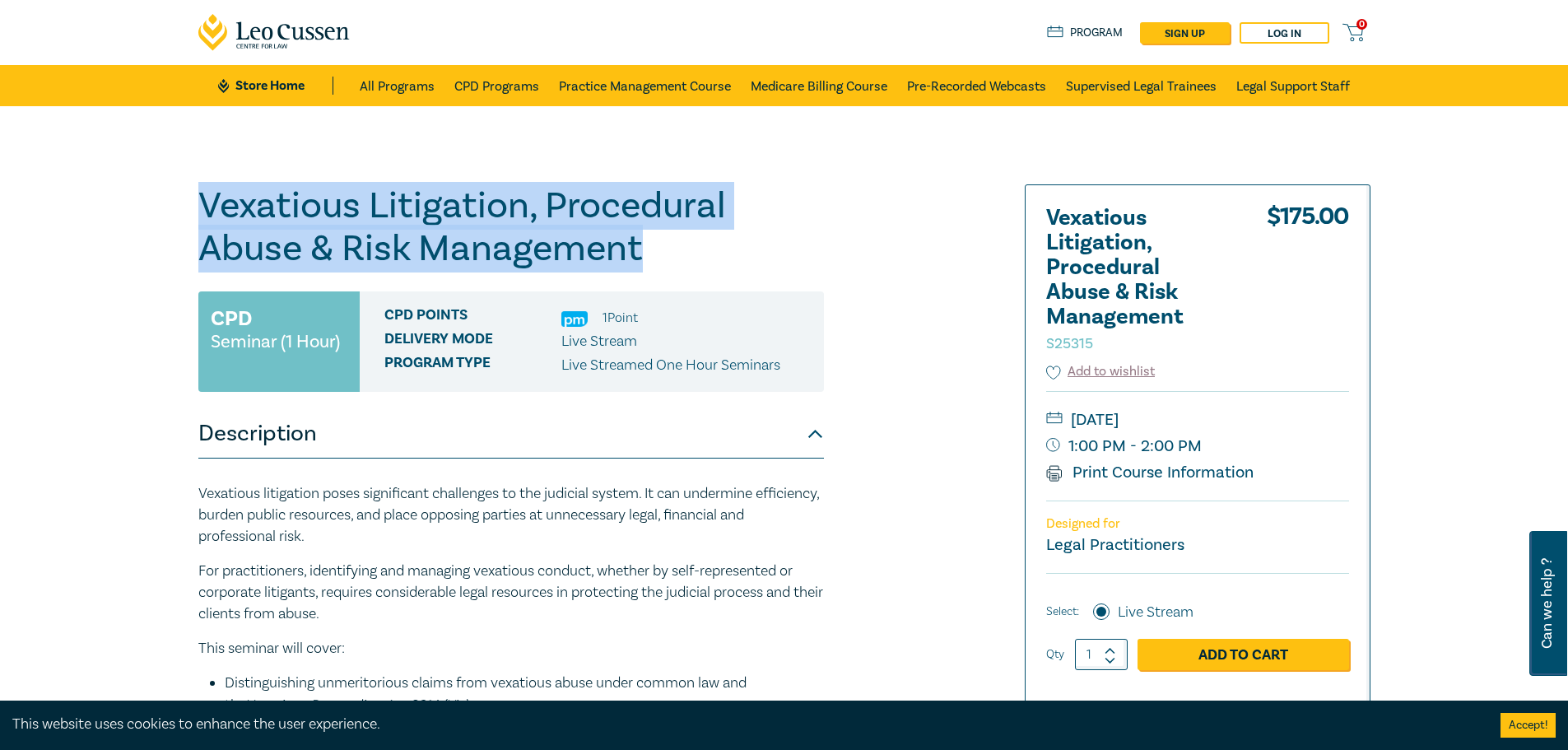
drag, startPoint x: 207, startPoint y: 202, endPoint x: 652, endPoint y: 258, distance: 448.5
click at [652, 258] on h1 "Vexatious Litigation, Procedural Abuse & Risk Management S25315" at bounding box center [511, 228] width 626 height 86
copy h1 "Vexatious Litigation, Procedural Abuse & Risk Management"
